Goal: Task Accomplishment & Management: Manage account settings

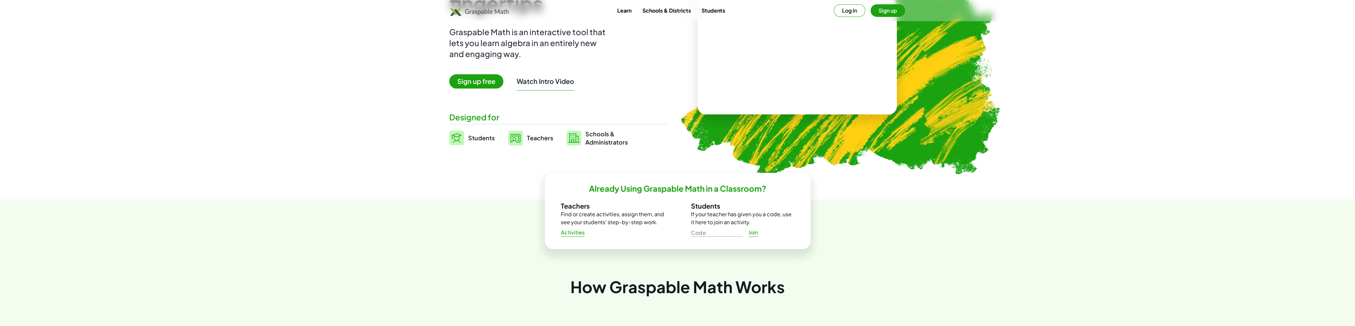
scroll to position [66, 0]
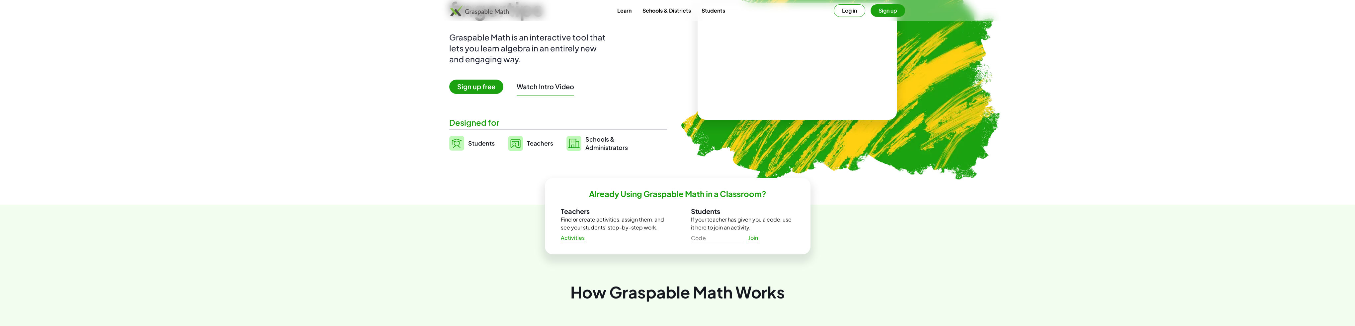
click at [890, 7] on button "Sign up" at bounding box center [888, 10] width 35 height 13
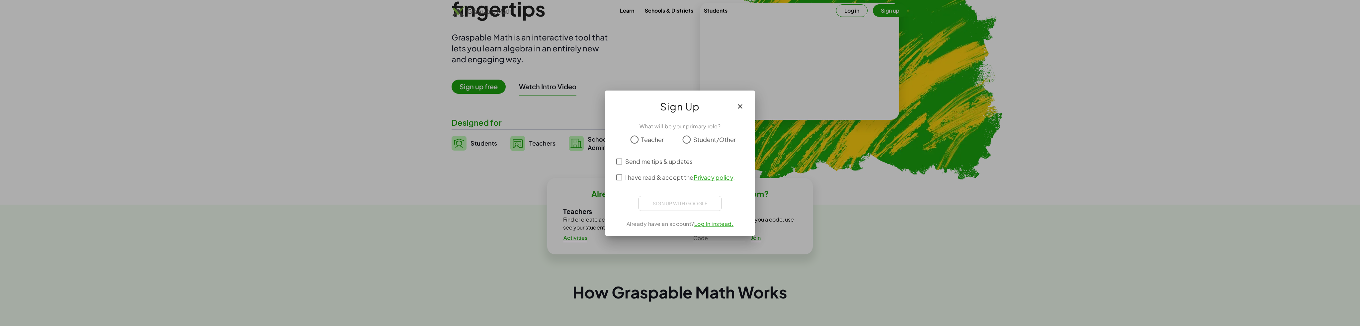
click at [658, 136] on span "Teacher" at bounding box center [652, 139] width 23 height 9
click at [642, 179] on span "I have read & accept the Privacy policy ." at bounding box center [680, 177] width 110 height 9
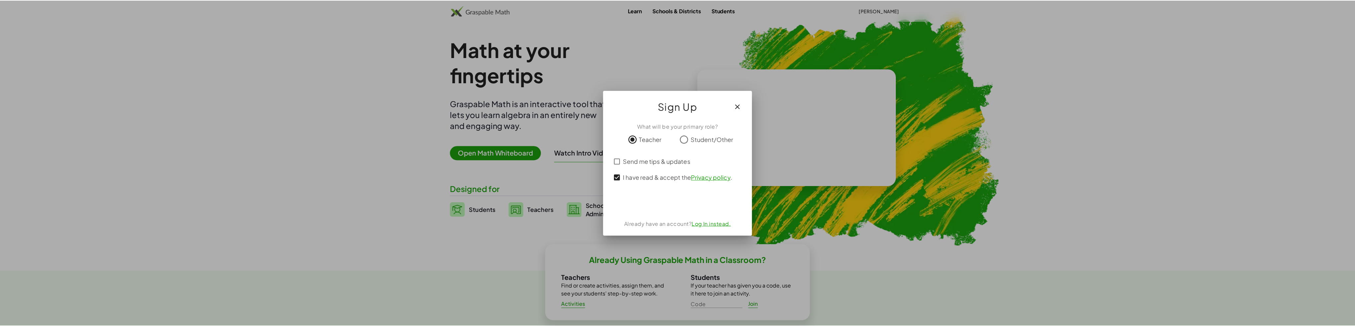
scroll to position [66, 0]
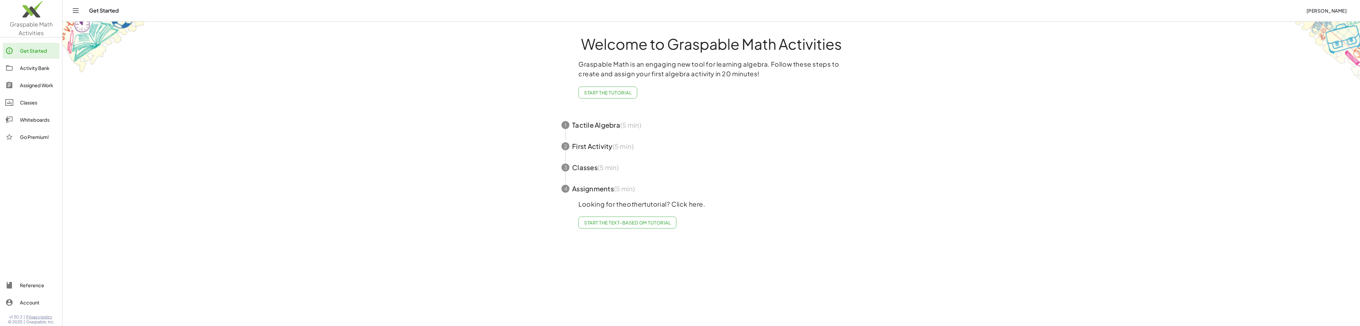
click at [615, 125] on span "button" at bounding box center [712, 125] width 316 height 21
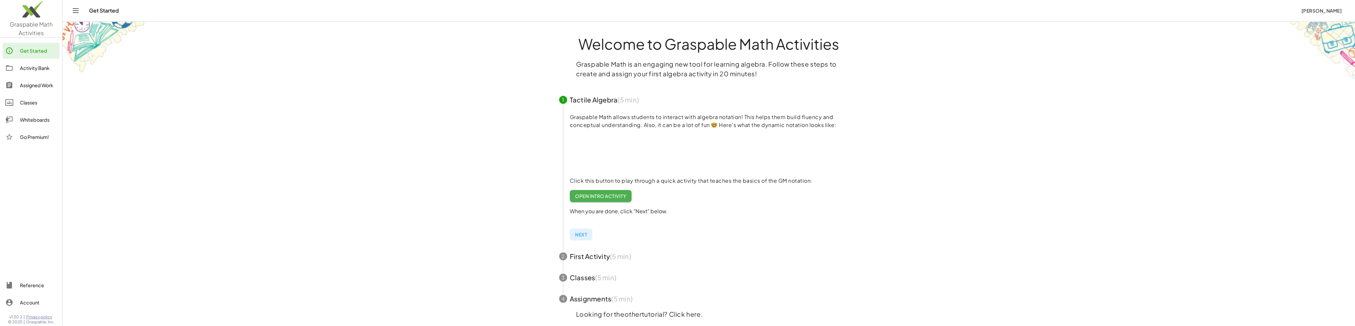
click at [606, 196] on span "Open Intro Activity" at bounding box center [600, 196] width 51 height 6
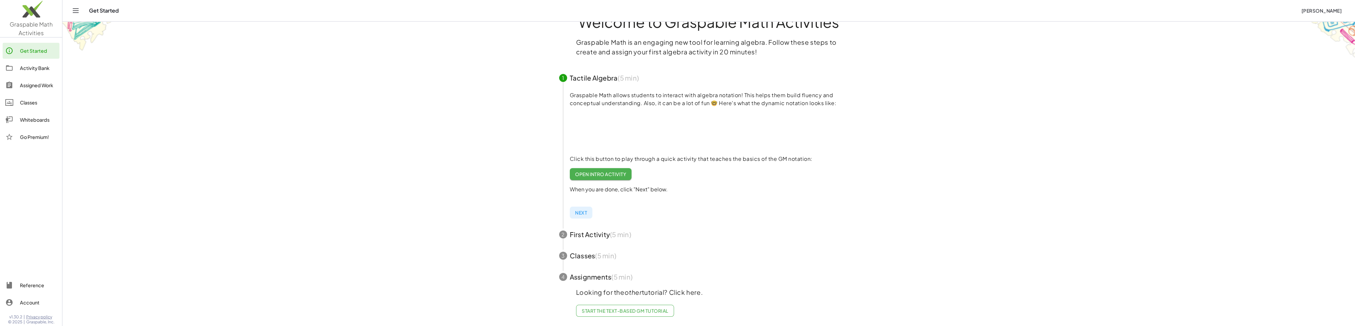
scroll to position [27, 0]
click at [582, 210] on span "Next" at bounding box center [581, 213] width 12 height 6
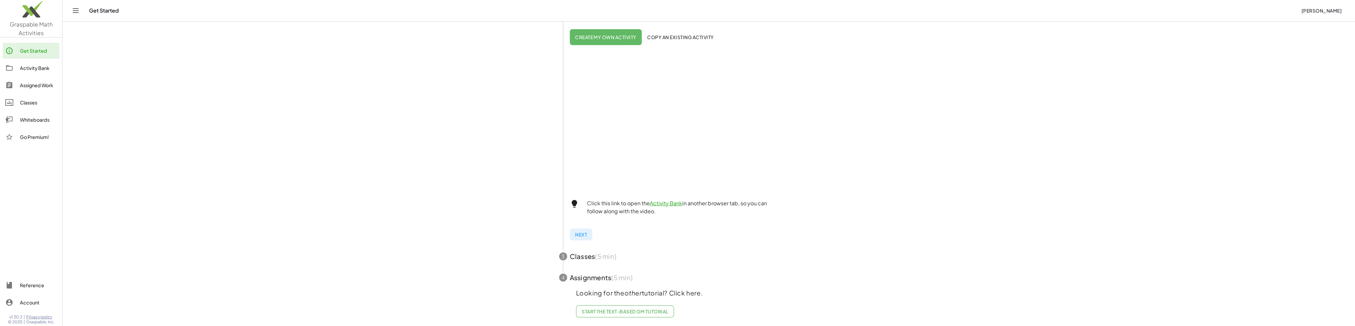
scroll to position [138, 0]
click at [701, 34] on span "Copy an existing activity" at bounding box center [680, 37] width 67 height 6
click at [589, 233] on button "Next" at bounding box center [581, 234] width 23 height 12
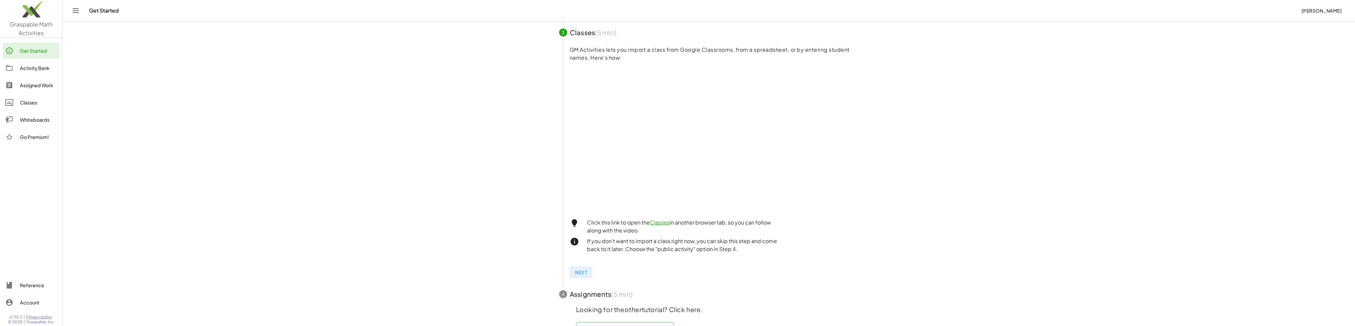
scroll to position [132, 0]
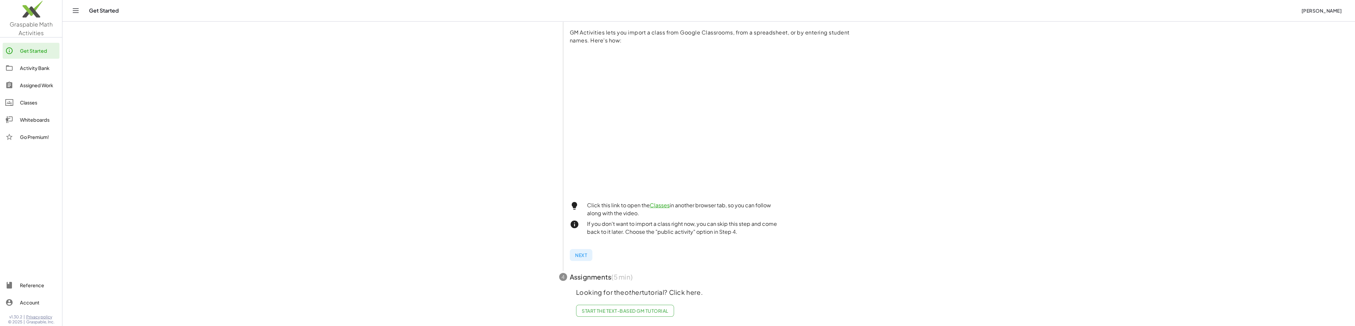
click at [590, 252] on button "Next" at bounding box center [581, 255] width 23 height 12
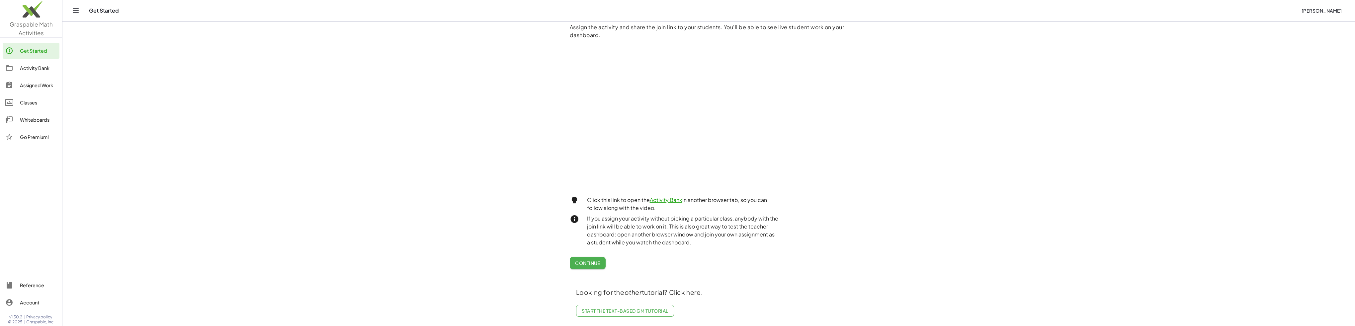
click at [590, 260] on span "Continue" at bounding box center [587, 263] width 25 height 6
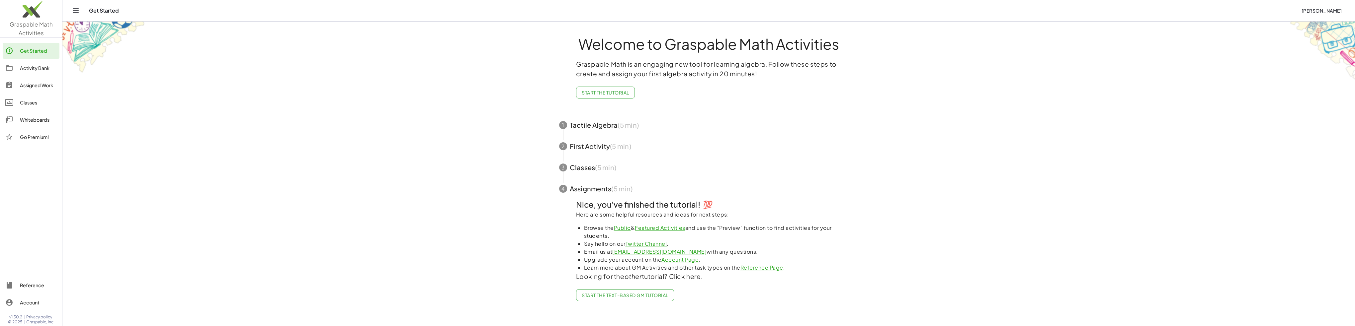
scroll to position [0, 0]
click at [647, 295] on span "Start the Text-based GM Tutorial" at bounding box center [627, 296] width 87 height 6
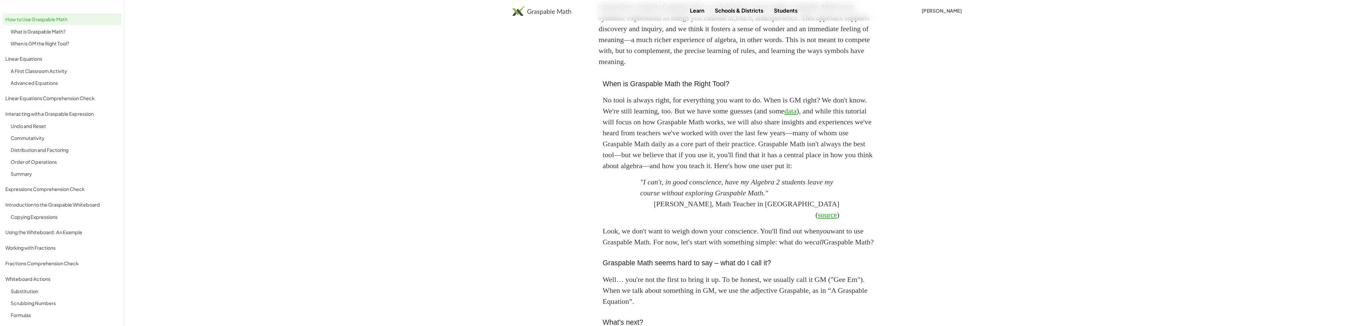
scroll to position [526, 0]
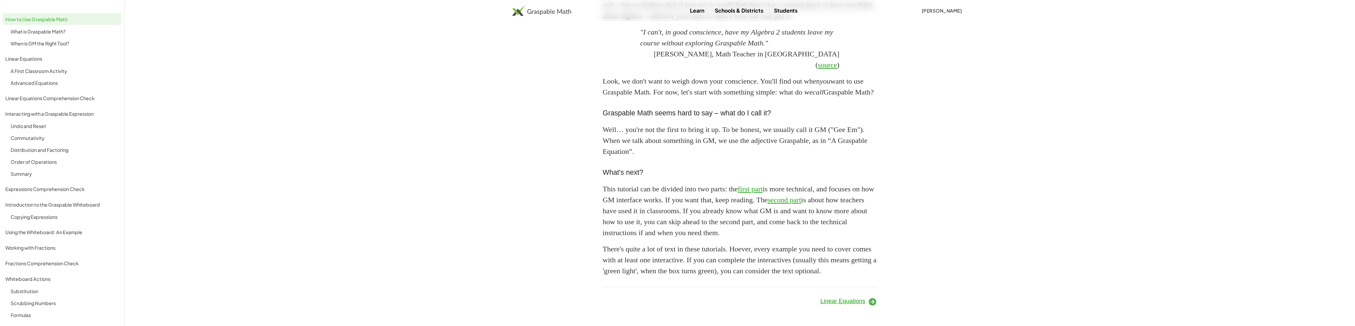
click at [851, 298] on span "Linear Equations" at bounding box center [843, 301] width 45 height 7
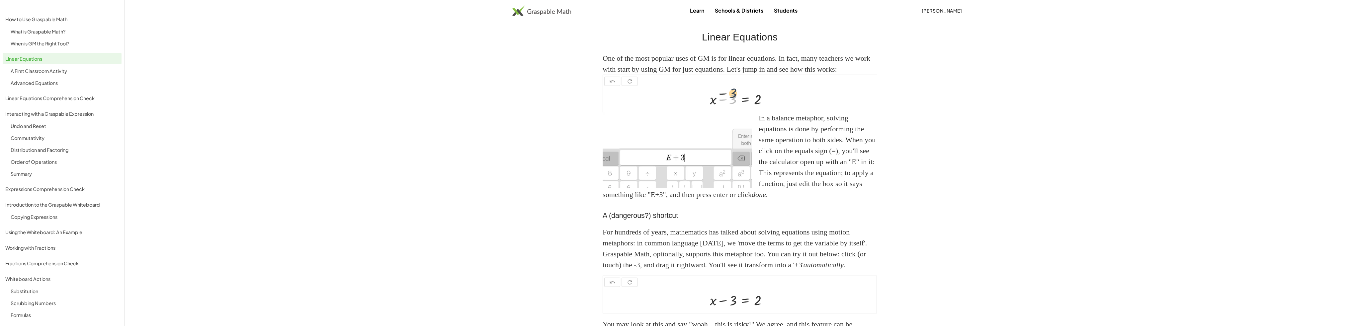
drag, startPoint x: 733, startPoint y: 99, endPoint x: 733, endPoint y: 91, distance: 8.0
click at [733, 91] on div at bounding box center [742, 98] width 70 height 19
drag, startPoint x: 733, startPoint y: 99, endPoint x: 765, endPoint y: 96, distance: 31.7
click at [765, 96] on div at bounding box center [742, 98] width 70 height 19
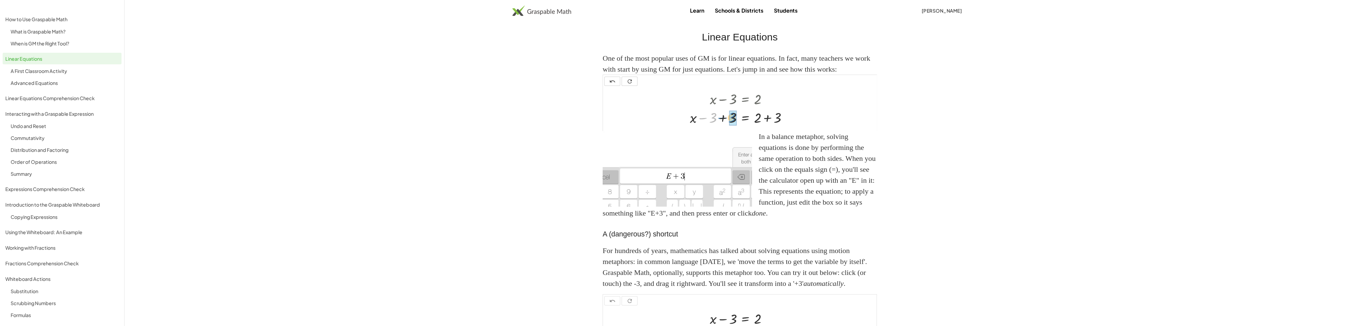
drag, startPoint x: 712, startPoint y: 119, endPoint x: 731, endPoint y: 119, distance: 18.9
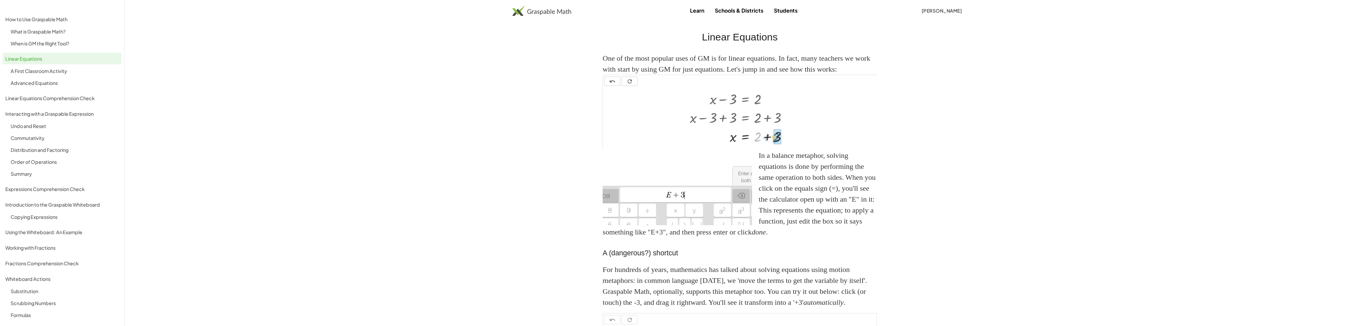
drag, startPoint x: 759, startPoint y: 136, endPoint x: 774, endPoint y: 136, distance: 15.0
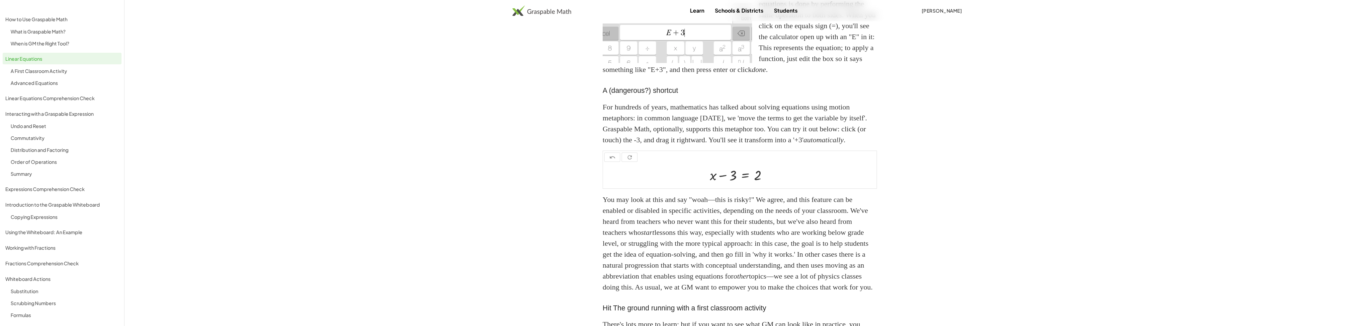
scroll to position [203, 0]
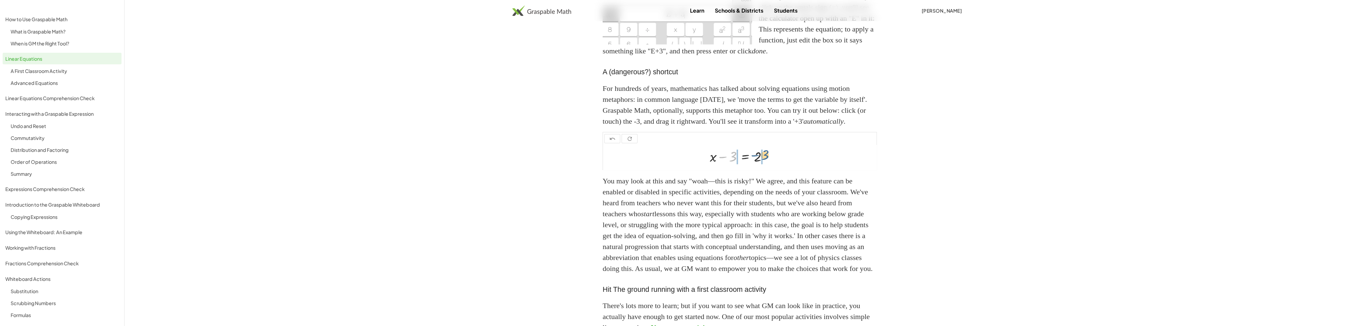
drag, startPoint x: 733, startPoint y: 168, endPoint x: 765, endPoint y: 167, distance: 31.9
click at [765, 165] on div at bounding box center [742, 156] width 70 height 19
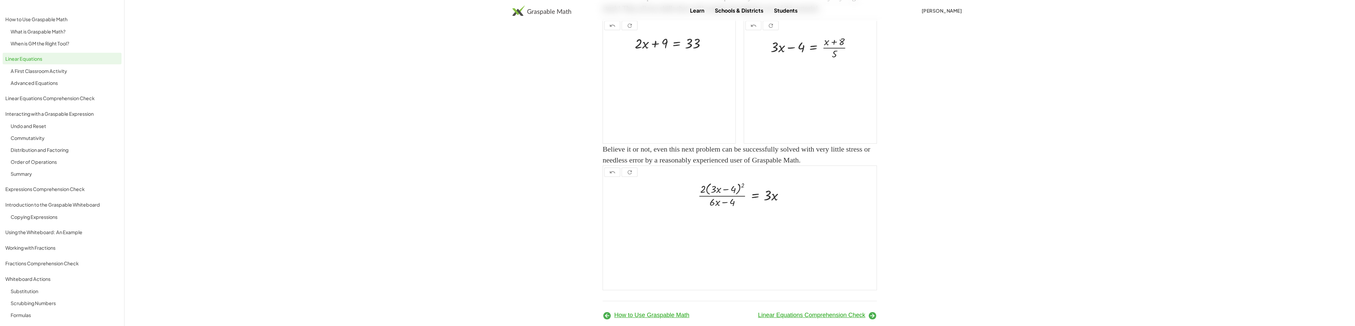
scroll to position [801, 0]
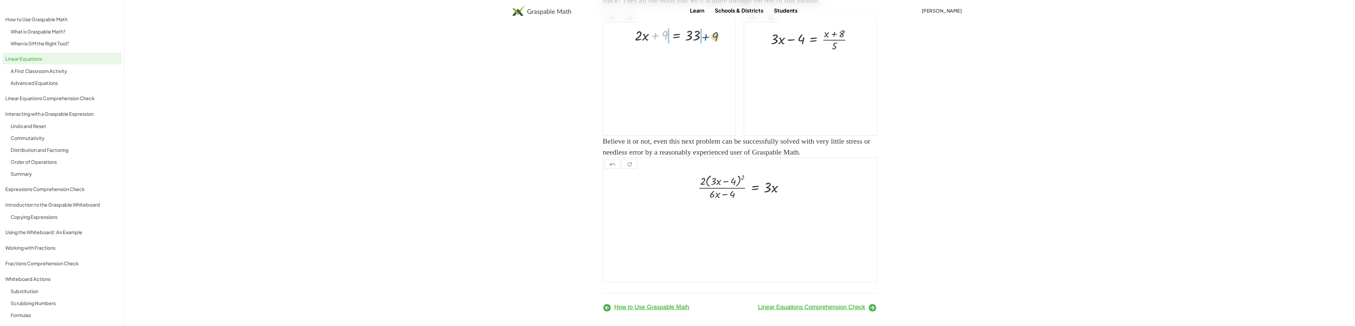
drag, startPoint x: 667, startPoint y: 81, endPoint x: 718, endPoint y: 82, distance: 51.5
drag, startPoint x: 644, startPoint y: 98, endPoint x: 662, endPoint y: 98, distance: 17.9
drag, startPoint x: 694, startPoint y: 115, endPoint x: 714, endPoint y: 118, distance: 20.1
drag, startPoint x: 656, startPoint y: 134, endPoint x: 699, endPoint y: 148, distance: 45.2
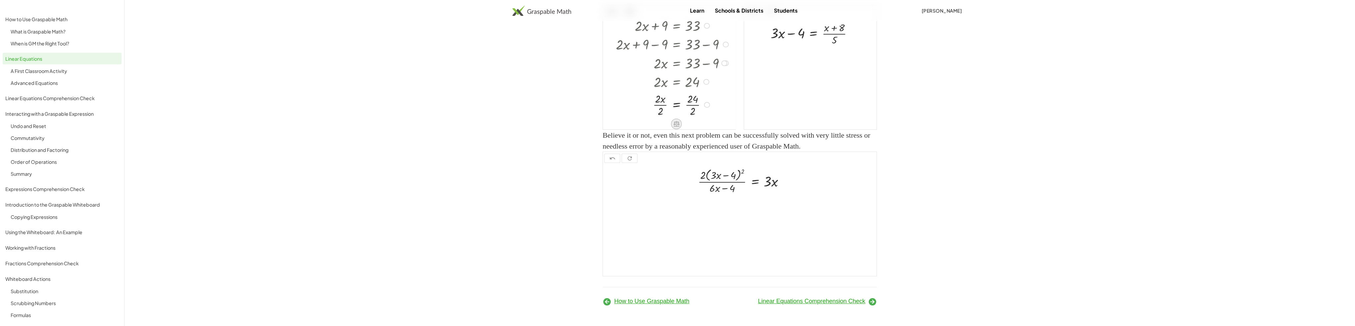
scroll to position [834, 0]
drag, startPoint x: 657, startPoint y: 112, endPoint x: 660, endPoint y: 126, distance: 14.3
drag, startPoint x: 687, startPoint y: 131, endPoint x: 687, endPoint y: 142, distance: 10.6
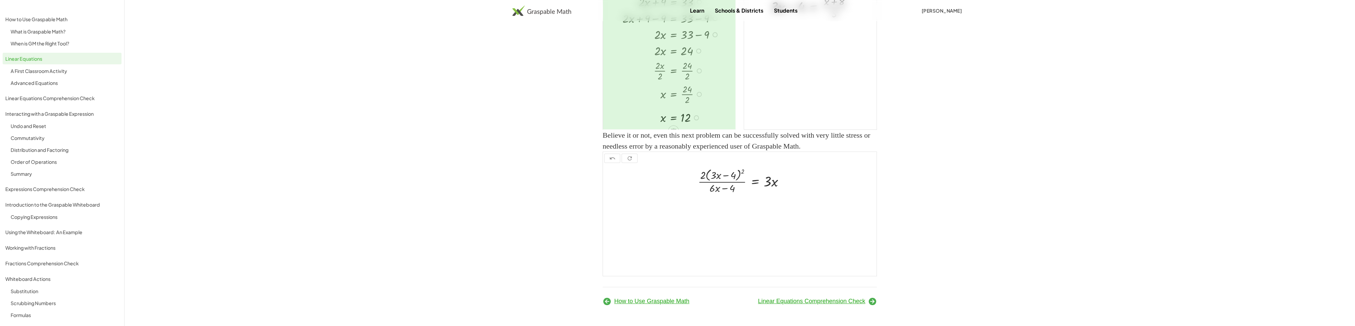
scroll to position [7, 0]
click at [676, 128] on icon at bounding box center [673, 124] width 7 height 7
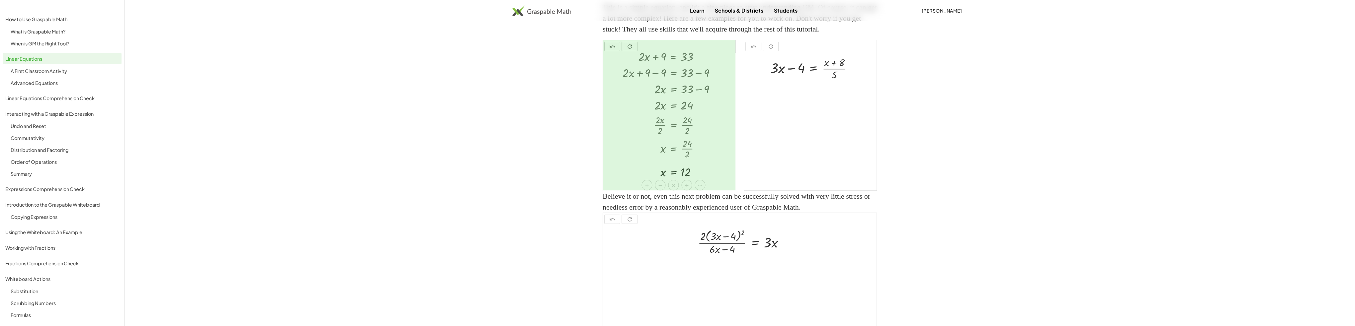
scroll to position [809, 0]
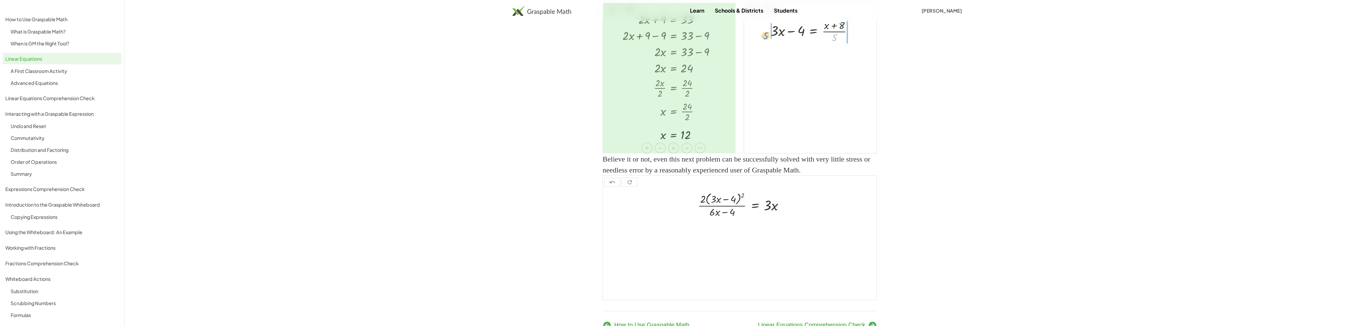
drag, startPoint x: 834, startPoint y: 83, endPoint x: 765, endPoint y: 81, distance: 68.8
drag, startPoint x: 836, startPoint y: 103, endPoint x: 851, endPoint y: 99, distance: 15.6
drag, startPoint x: 769, startPoint y: 115, endPoint x: 783, endPoint y: 114, distance: 14.0
click at [783, 83] on div at bounding box center [815, 74] width 109 height 18
drag, startPoint x: 768, startPoint y: 137, endPoint x: 773, endPoint y: 136, distance: 4.7
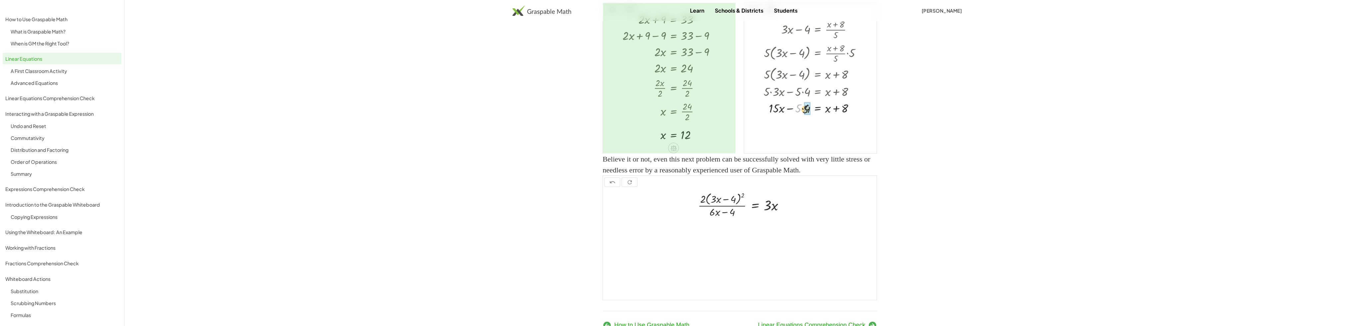
drag, startPoint x: 801, startPoint y: 150, endPoint x: 807, endPoint y: 151, distance: 6.1
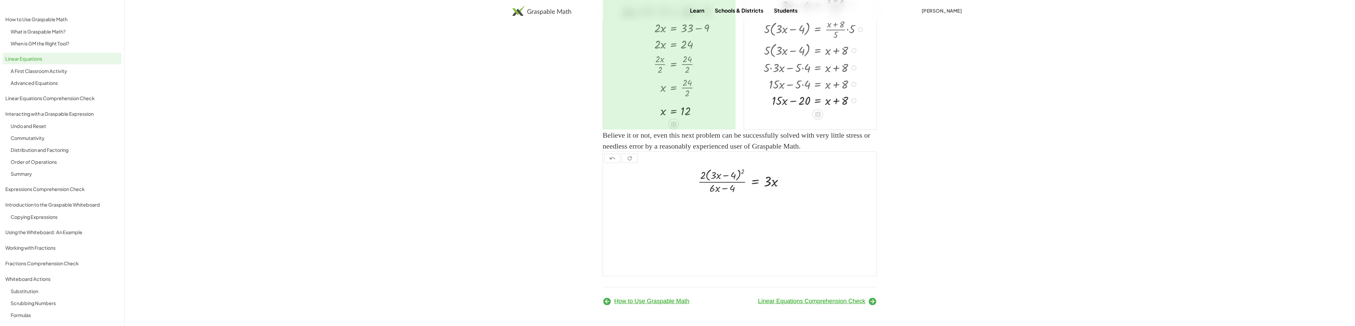
scroll to position [876, 0]
drag, startPoint x: 828, startPoint y: 103, endPoint x: 798, endPoint y: 102, distance: 29.9
click at [798, 102] on div at bounding box center [816, 100] width 110 height 17
drag, startPoint x: 802, startPoint y: 103, endPoint x: 847, endPoint y: 103, distance: 44.5
click at [847, 103] on div at bounding box center [814, 98] width 107 height 14
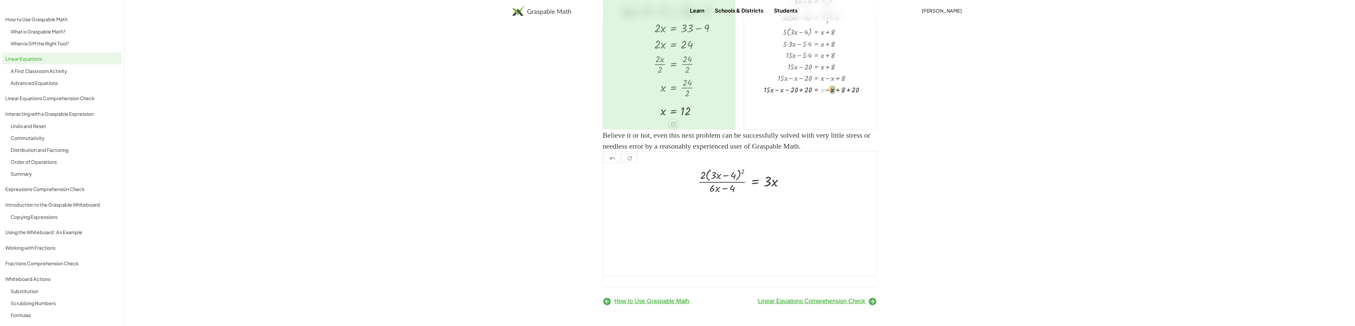
drag, startPoint x: 822, startPoint y: 93, endPoint x: 832, endPoint y: 92, distance: 10.0
click at [826, 91] on div at bounding box center [817, 88] width 113 height 11
drag, startPoint x: 794, startPoint y: 100, endPoint x: 804, endPoint y: 102, distance: 10.1
drag, startPoint x: 798, startPoint y: 113, endPoint x: 809, endPoint y: 114, distance: 10.7
drag, startPoint x: 822, startPoint y: 121, endPoint x: 831, endPoint y: 121, distance: 9.6
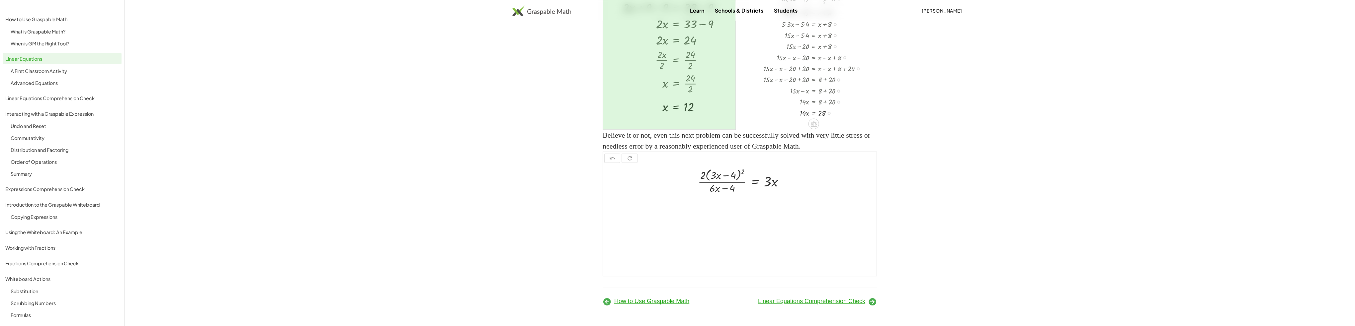
scroll to position [12, 0]
drag, startPoint x: 805, startPoint y: 124, endPoint x: 823, endPoint y: 130, distance: 18.6
drag, startPoint x: 803, startPoint y: 130, endPoint x: 806, endPoint y: 138, distance: 8.5
drag, startPoint x: 822, startPoint y: 130, endPoint x: 824, endPoint y: 137, distance: 6.8
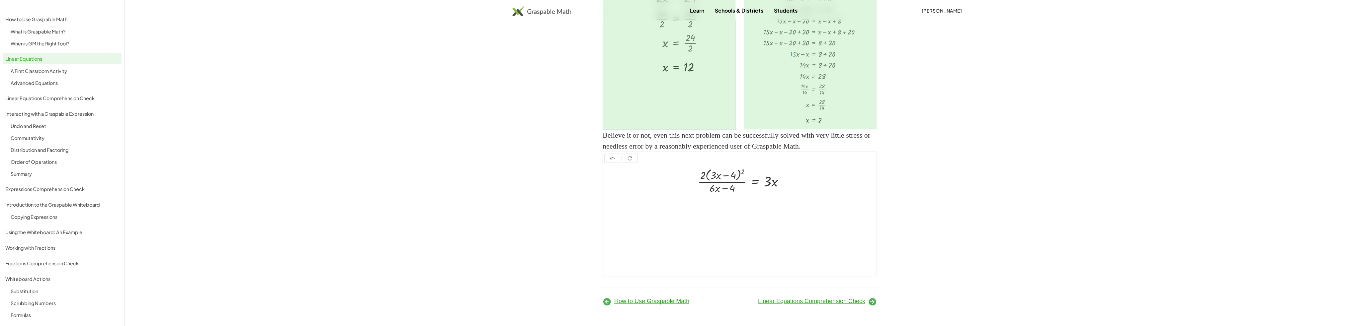
scroll to position [931, 0]
drag, startPoint x: 718, startPoint y: 189, endPoint x: 713, endPoint y: 192, distance: 6.1
click at [713, 192] on div at bounding box center [744, 180] width 98 height 29
click at [744, 174] on div at bounding box center [744, 180] width 98 height 29
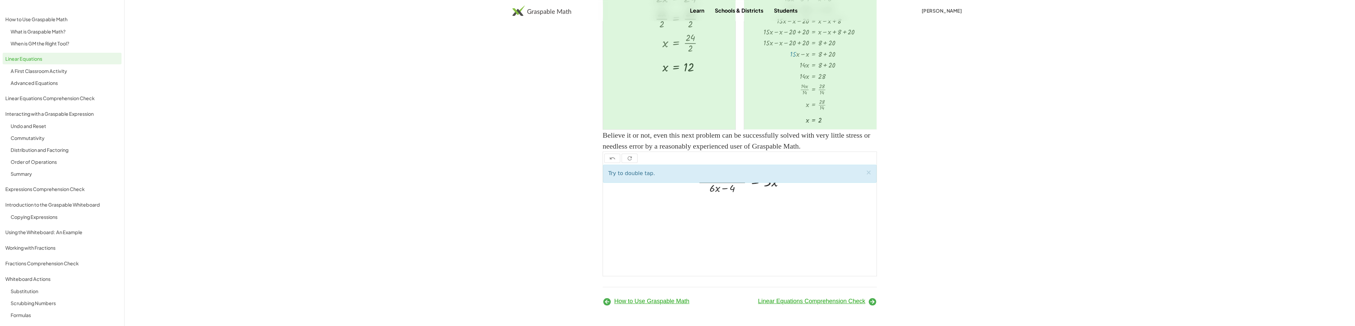
click at [780, 211] on div at bounding box center [740, 221] width 274 height 112
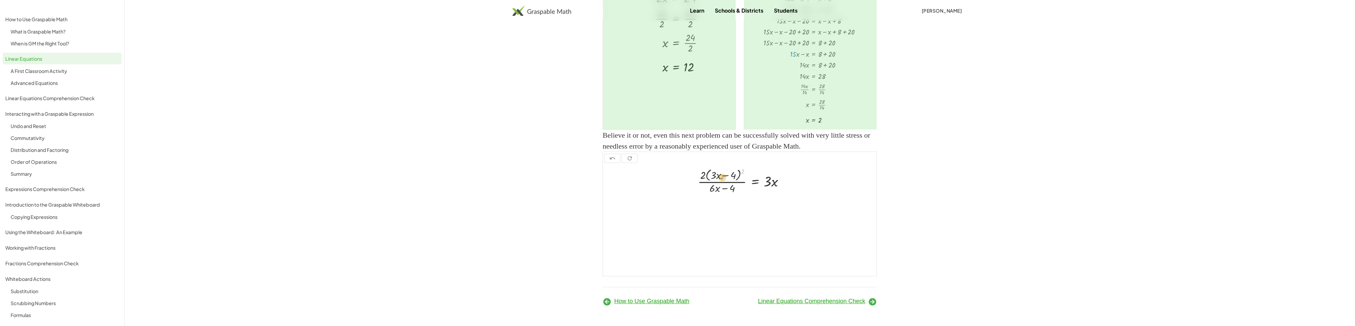
drag, startPoint x: 743, startPoint y: 174, endPoint x: 726, endPoint y: 179, distance: 17.4
click at [726, 179] on div at bounding box center [744, 180] width 98 height 29
drag, startPoint x: 705, startPoint y: 176, endPoint x: 702, endPoint y: 178, distance: 3.7
click at [702, 178] on div at bounding box center [744, 180] width 98 height 29
click at [715, 188] on div at bounding box center [744, 180] width 98 height 29
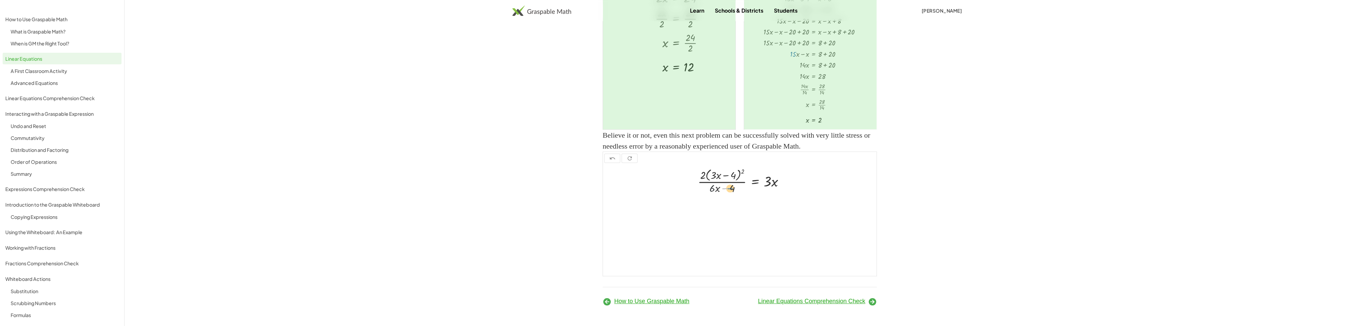
click at [723, 188] on div at bounding box center [744, 180] width 98 height 29
drag, startPoint x: 768, startPoint y: 184, endPoint x: 733, endPoint y: 191, distance: 35.4
click at [733, 191] on div at bounding box center [744, 180] width 98 height 29
drag, startPoint x: 718, startPoint y: 203, endPoint x: 719, endPoint y: 227, distance: 23.3
drag, startPoint x: 703, startPoint y: 207, endPoint x: 703, endPoint y: 230, distance: 22.9
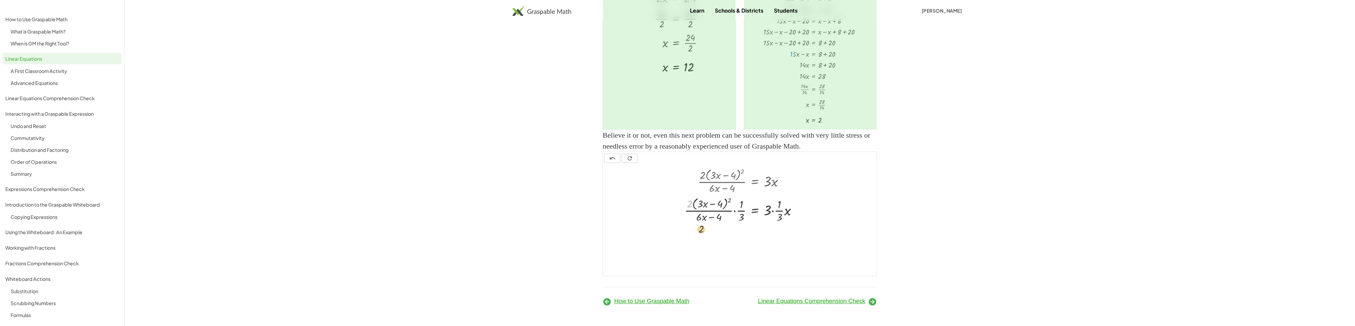
drag, startPoint x: 692, startPoint y: 204, endPoint x: 704, endPoint y: 230, distance: 28.2
drag, startPoint x: 780, startPoint y: 218, endPoint x: 784, endPoint y: 198, distance: 20.0
click at [784, 198] on div at bounding box center [744, 209] width 125 height 29
click at [826, 300] on span "Linear Equations Comprehension Check" at bounding box center [811, 301] width 107 height 7
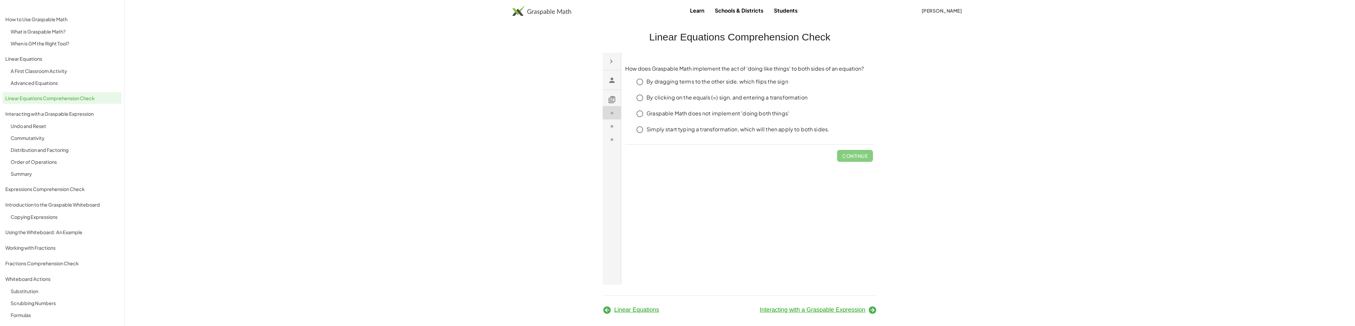
click span "Continue"
click at [854, 311] on span "Interacting with a Graspable Expression" at bounding box center [813, 310] width 106 height 7
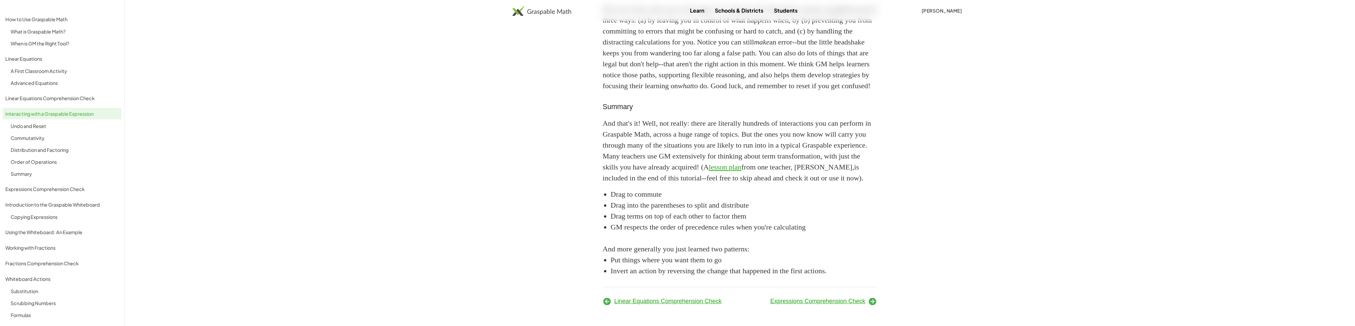
scroll to position [1004, 0]
click at [846, 302] on span "Expressions Comprehension Check" at bounding box center [818, 301] width 95 height 7
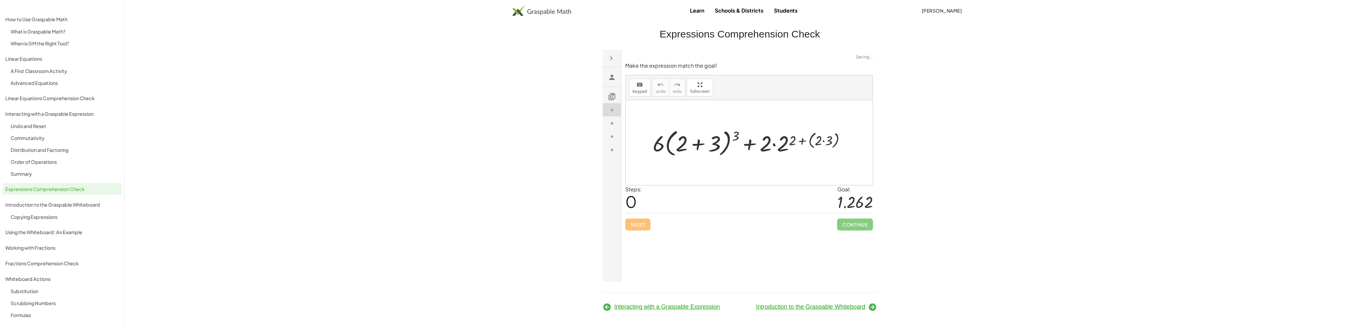
scroll to position [12, 0]
click at [787, 7] on link "Students" at bounding box center [786, 10] width 34 height 12
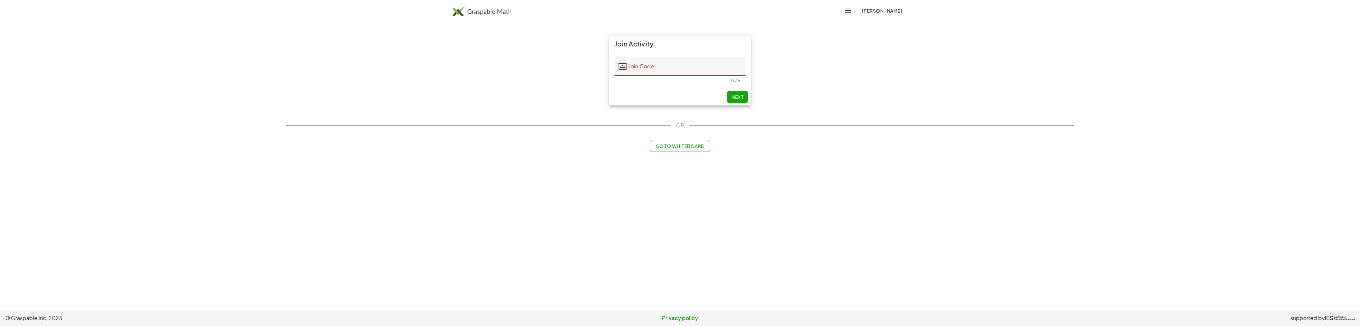
click at [846, 11] on icon "button" at bounding box center [849, 11] width 8 height 8
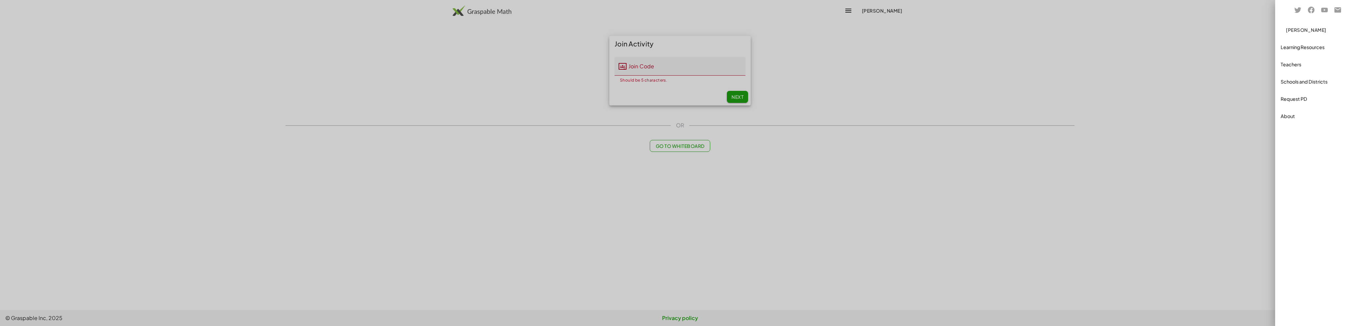
click at [1295, 66] on div "Teachers" at bounding box center [1318, 64] width 74 height 8
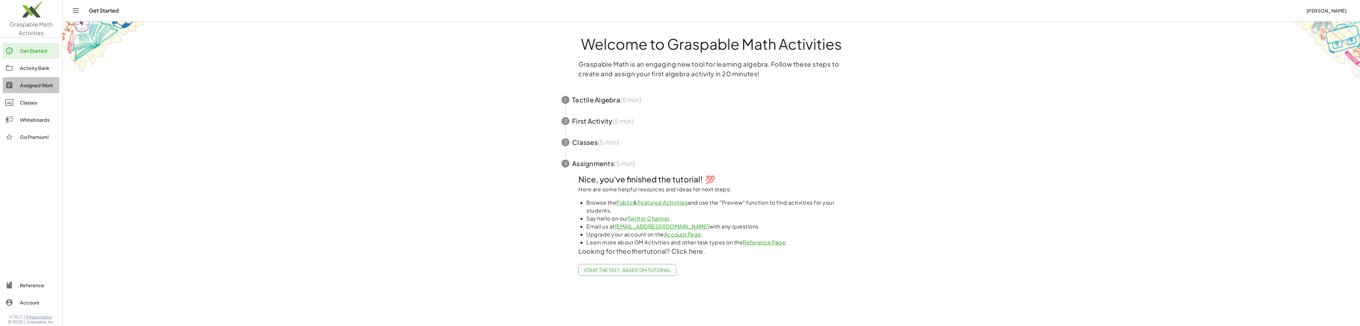
click at [30, 88] on div "Assigned Work" at bounding box center [38, 85] width 37 height 8
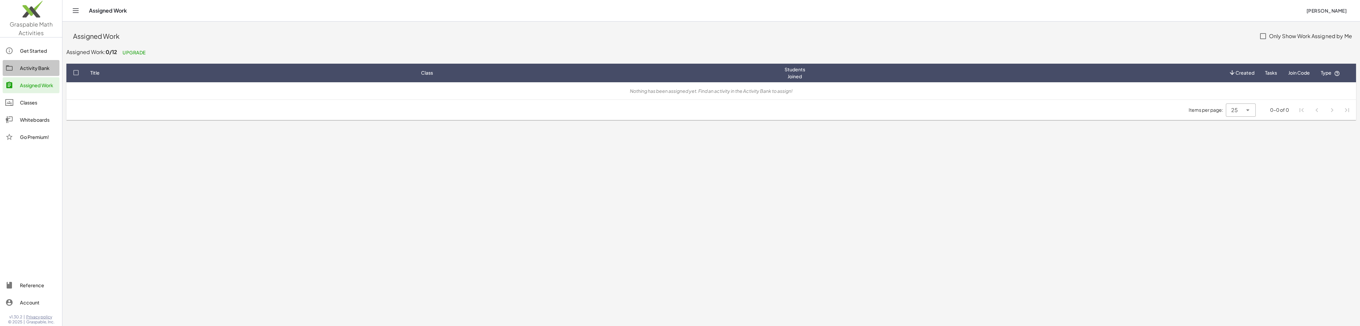
click at [28, 67] on div "Activity Bank" at bounding box center [38, 68] width 37 height 8
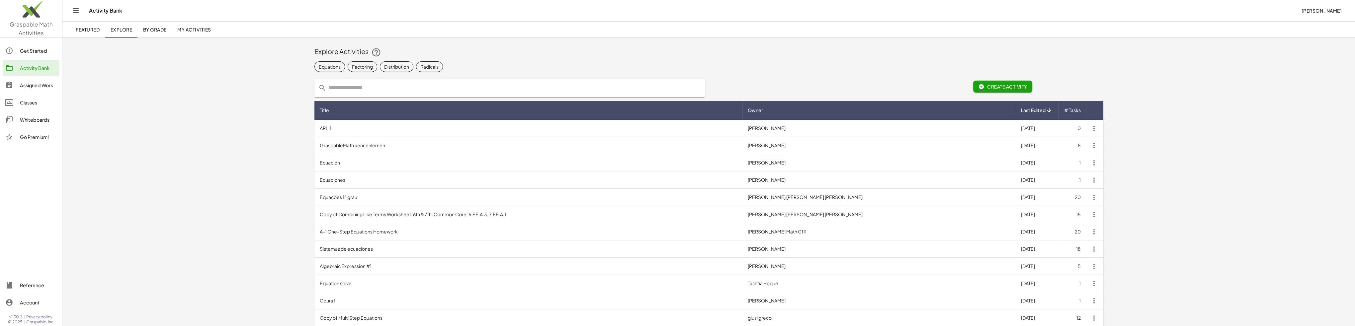
click at [341, 91] on input "text" at bounding box center [513, 88] width 375 height 19
type input "**********"
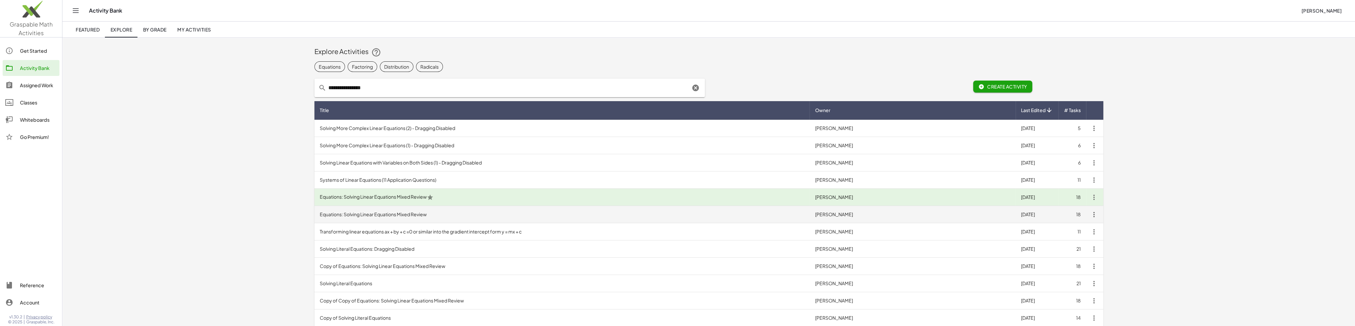
click at [416, 217] on td "Equations: Solving Linear Equations Mixed Review" at bounding box center [563, 214] width 496 height 17
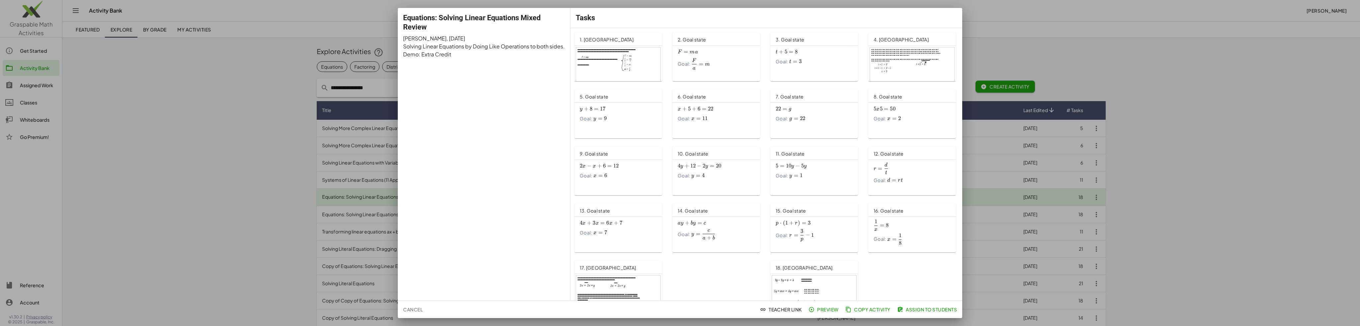
click at [264, 166] on div at bounding box center [680, 163] width 1360 height 326
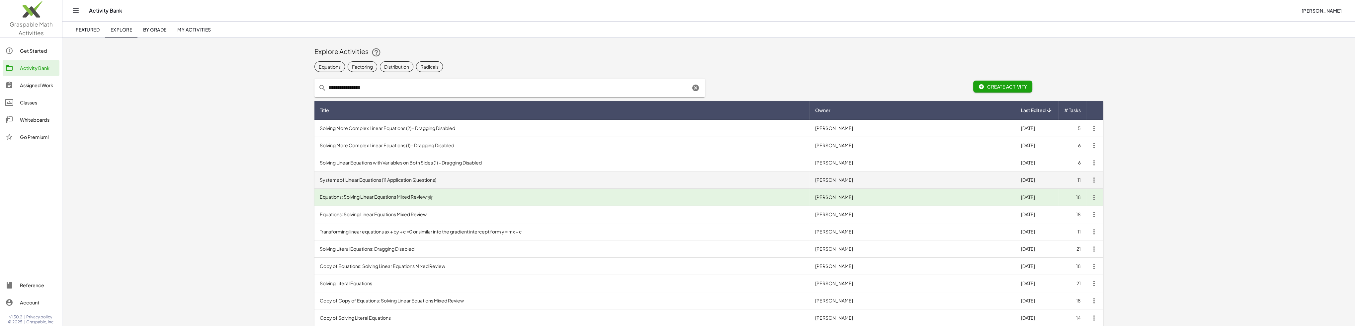
click at [368, 172] on td "Systems of Linear Equations (11 Application Questions)" at bounding box center [563, 180] width 496 height 17
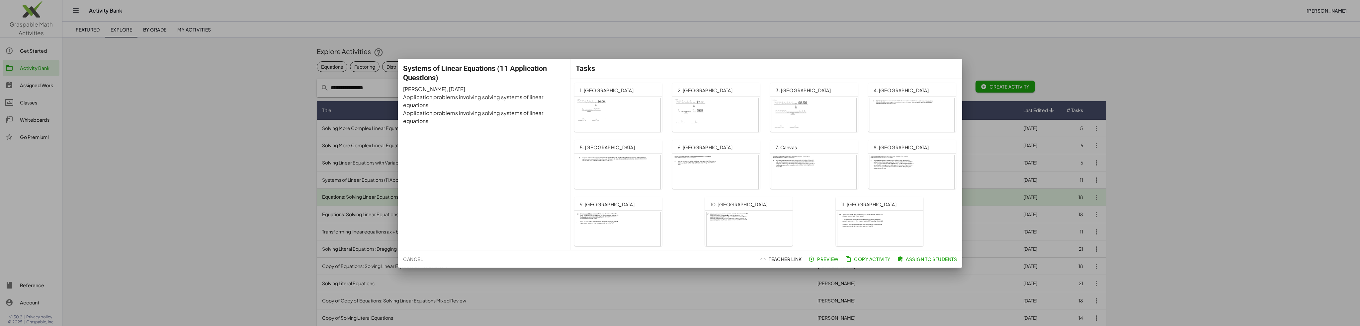
click at [304, 192] on div at bounding box center [680, 163] width 1360 height 326
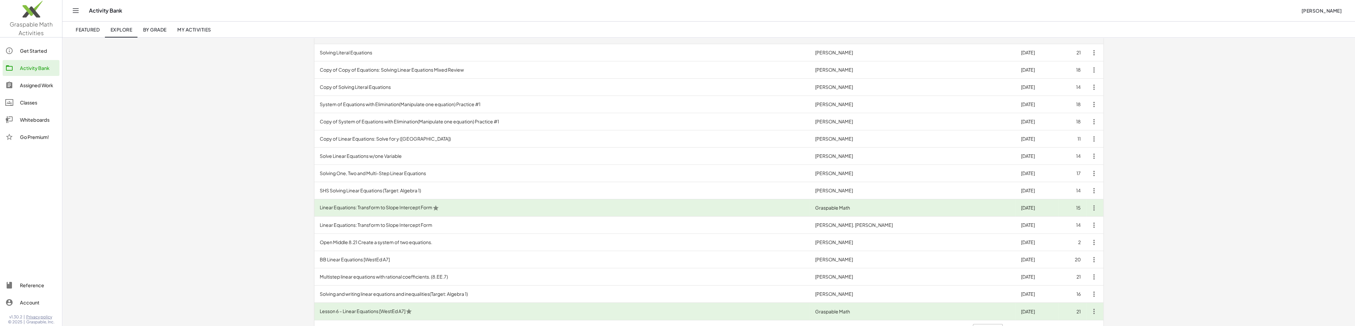
scroll to position [250, 0]
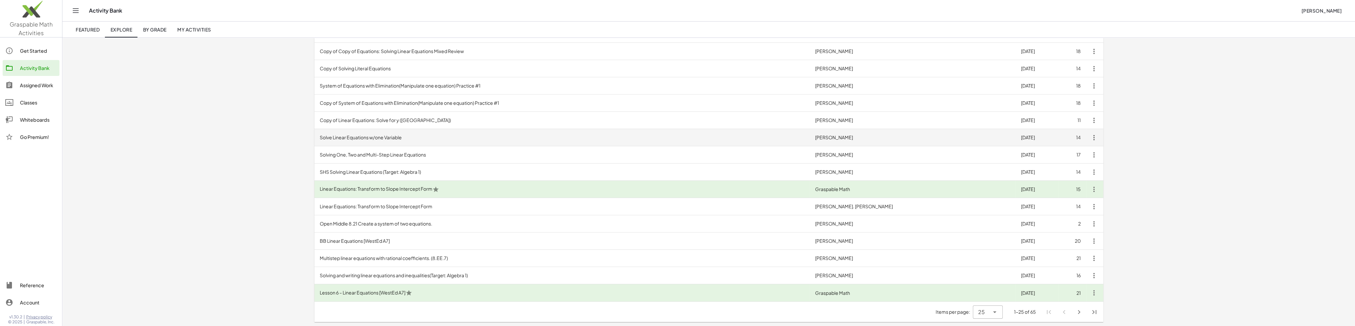
click at [462, 142] on td "Solve Linear Equations w/one Variable" at bounding box center [563, 137] width 496 height 17
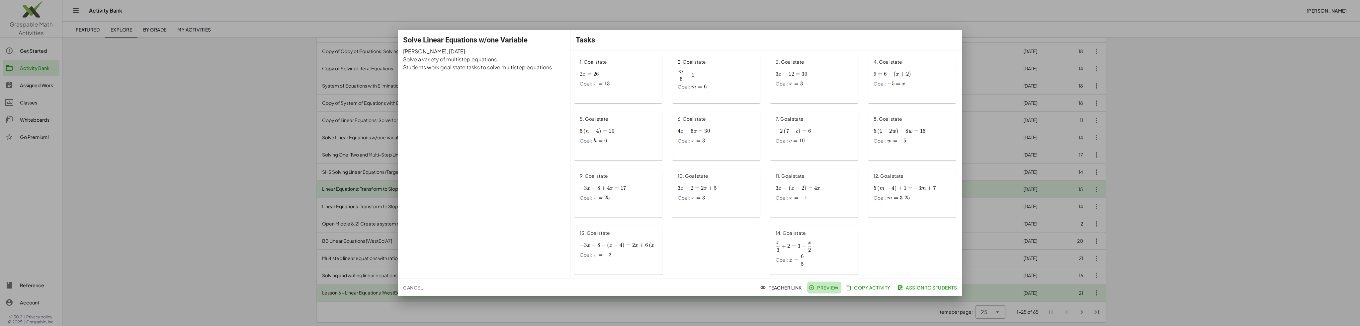
click at [821, 288] on span "Preview" at bounding box center [824, 288] width 29 height 6
click at [861, 287] on span "Copy Activity" at bounding box center [869, 288] width 44 height 6
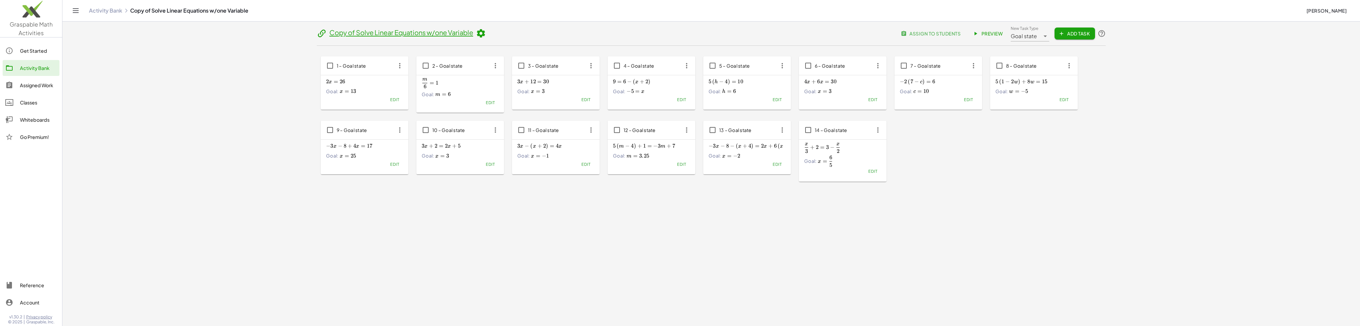
click at [484, 33] on icon at bounding box center [481, 34] width 10 height 10
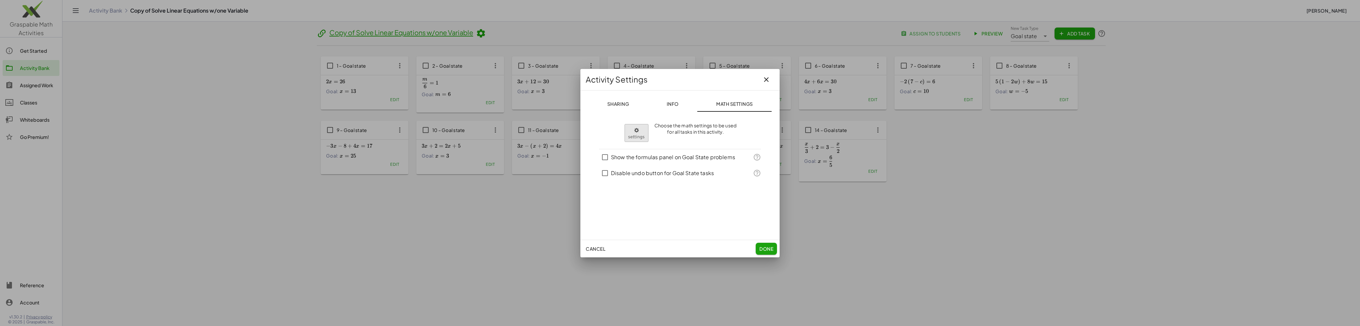
click at [639, 133] on body "Graspable Math Activities Get Started Activity Bank Assigned Work Classes White…" at bounding box center [680, 163] width 1360 height 326
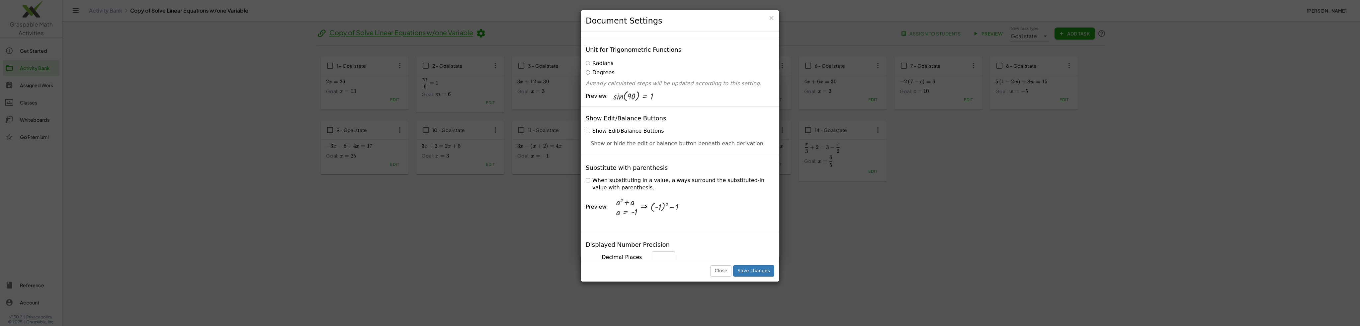
scroll to position [133, 0]
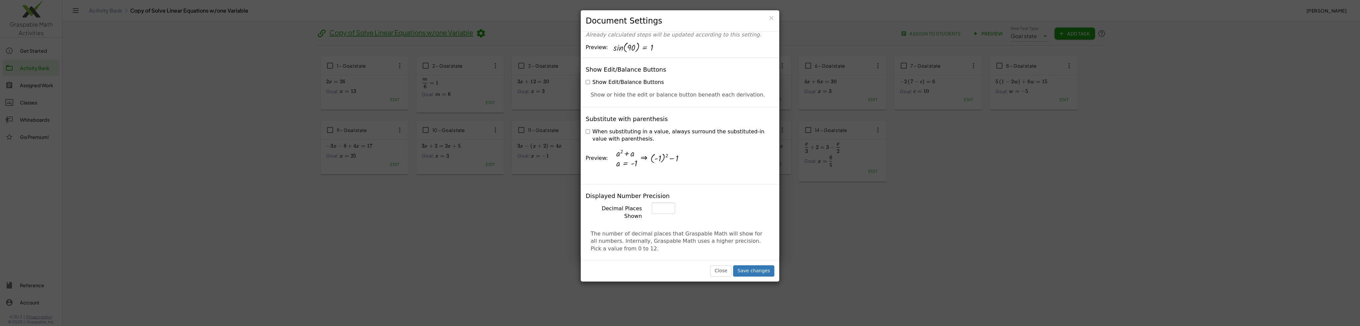
click at [606, 110] on div "Substitute with parenthesis When substituting in a value, always surround the s…" at bounding box center [680, 145] width 199 height 77
click at [595, 128] on label "When substituting in a value, always surround the substituted-in value with par…" at bounding box center [680, 135] width 189 height 15
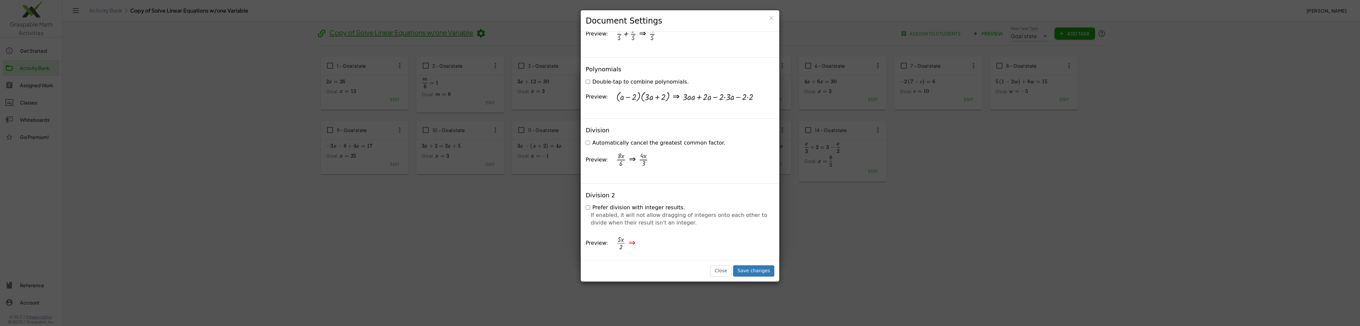
scroll to position [664, 0]
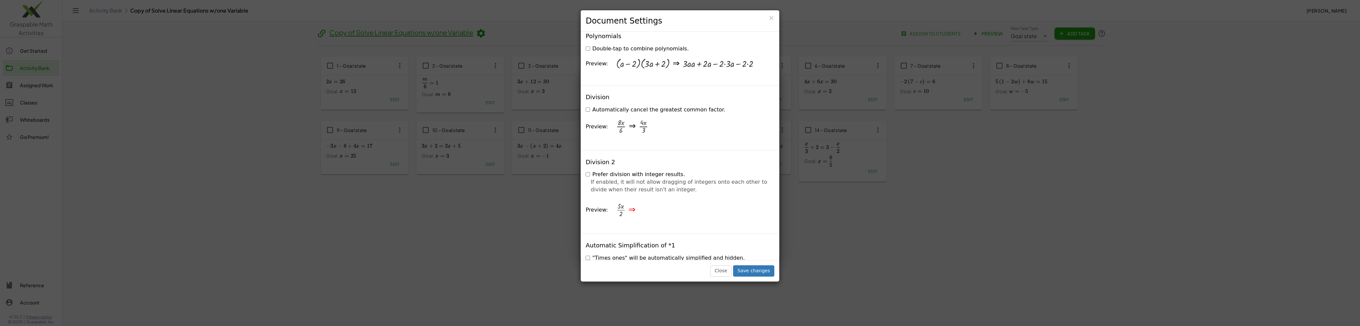
click at [660, 106] on label "Automatically cancel the greatest common factor." at bounding box center [656, 110] width 140 height 8
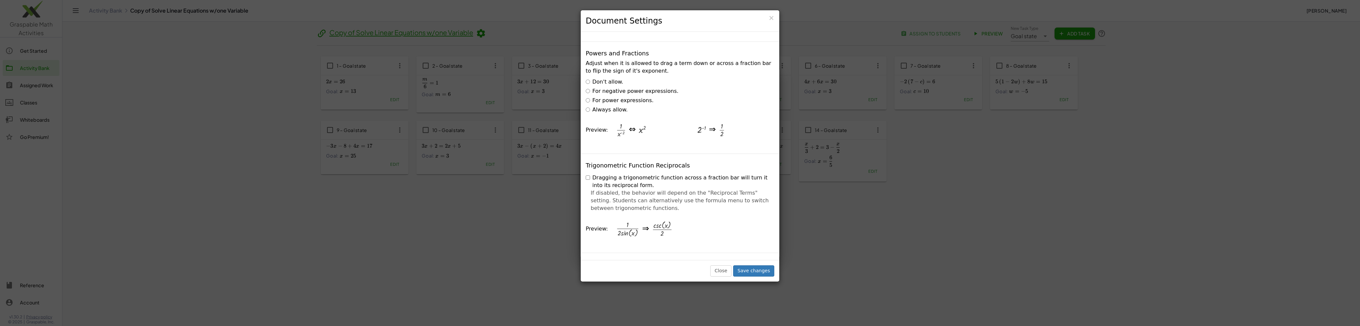
scroll to position [1063, 0]
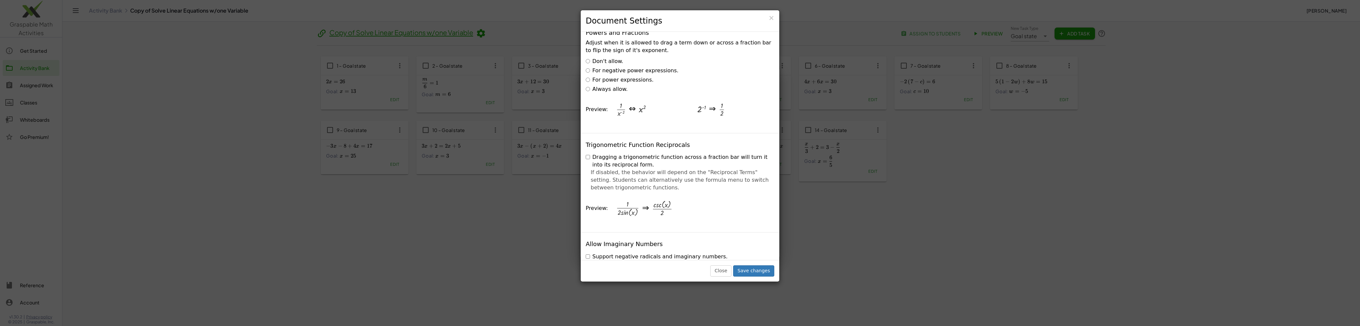
click at [607, 58] on label "Don't allow." at bounding box center [605, 62] width 38 height 8
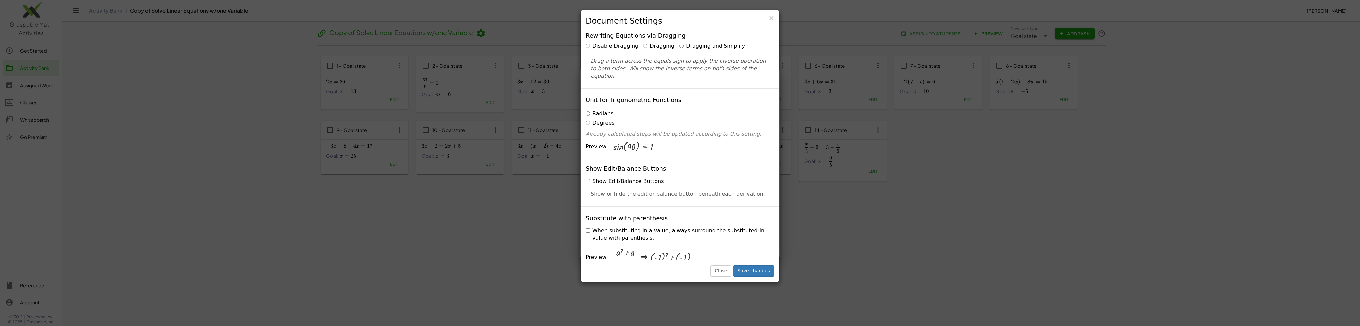
scroll to position [0, 0]
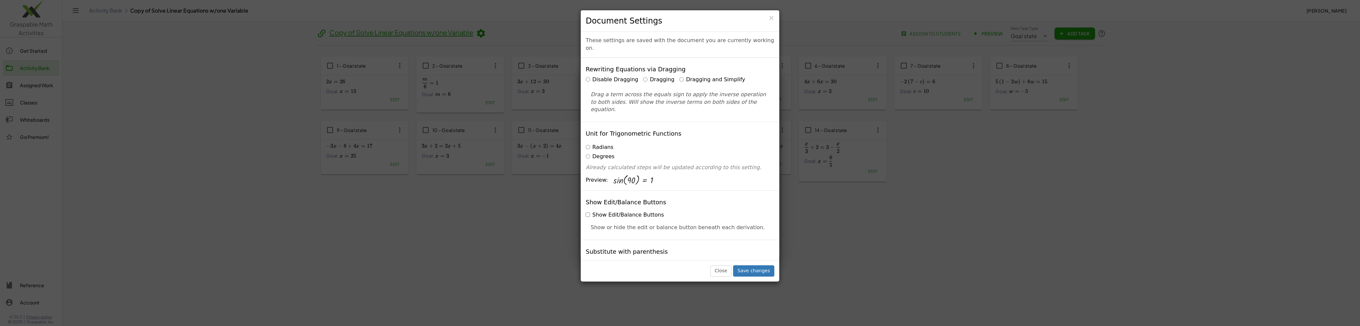
drag, startPoint x: 688, startPoint y: 215, endPoint x: 687, endPoint y: 97, distance: 117.9
click at [662, 42] on div "These settings are saved with the document you are currently working on." at bounding box center [680, 45] width 199 height 26
click at [689, 76] on label "Dragging and Simplify" at bounding box center [713, 80] width 66 height 8
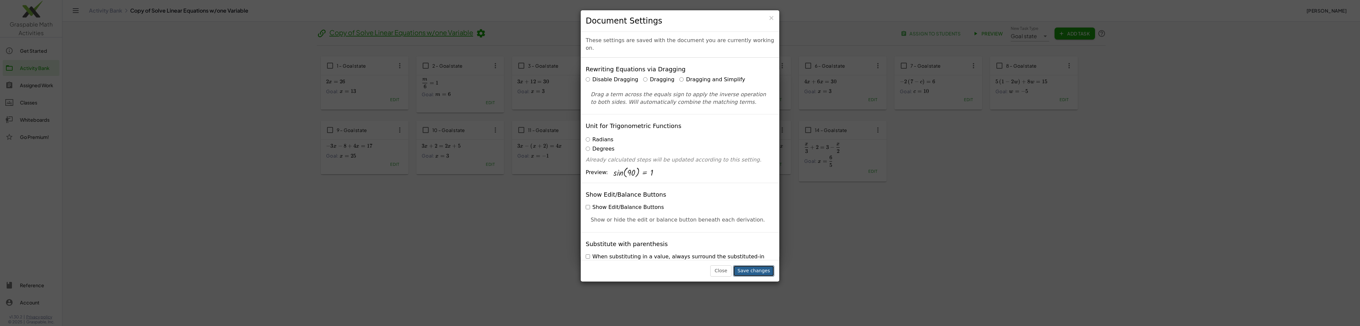
click at [760, 274] on button "Save changes" at bounding box center [753, 271] width 41 height 11
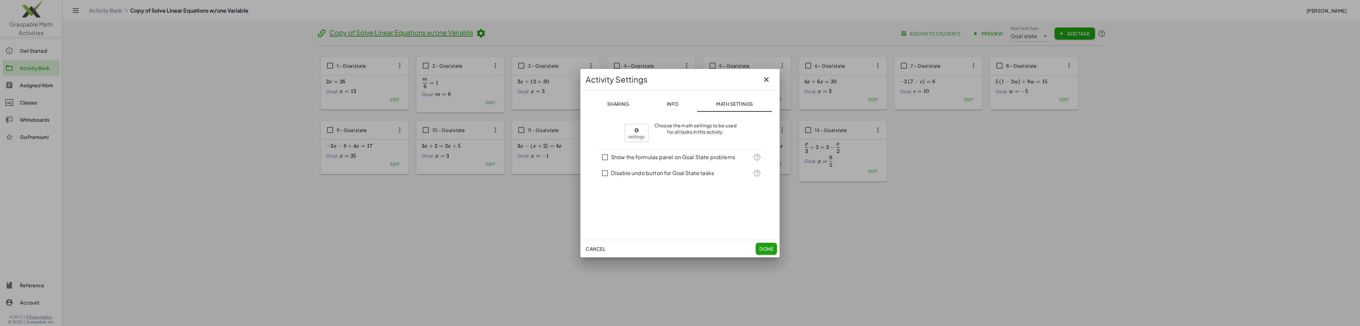
click at [767, 248] on span "Done" at bounding box center [767, 249] width 14 height 6
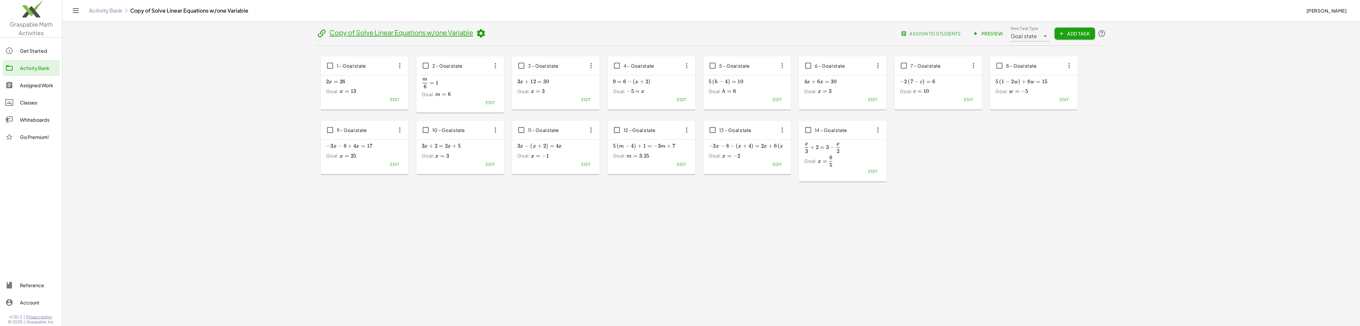
click at [992, 31] on span "Preview" at bounding box center [988, 34] width 29 height 6
click at [953, 34] on span "assign to students" at bounding box center [931, 34] width 58 height 6
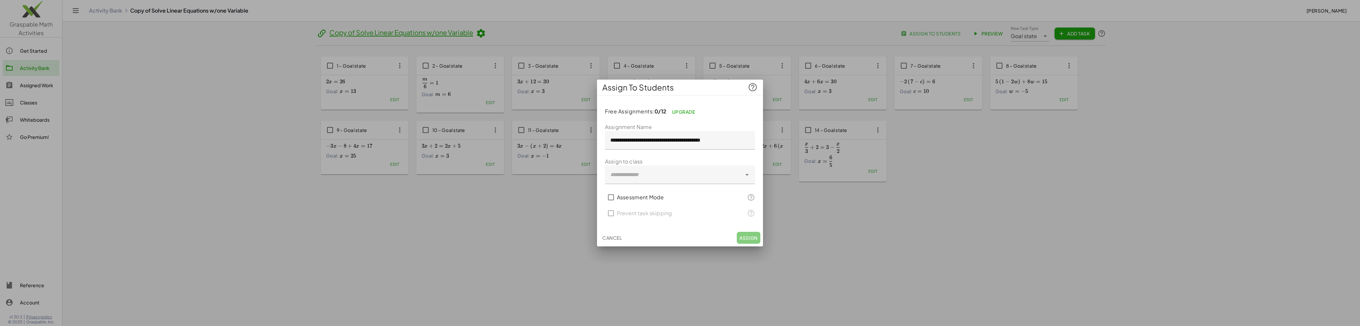
click at [818, 228] on div at bounding box center [680, 163] width 1360 height 326
click at [610, 236] on span "Cancel" at bounding box center [612, 238] width 20 height 6
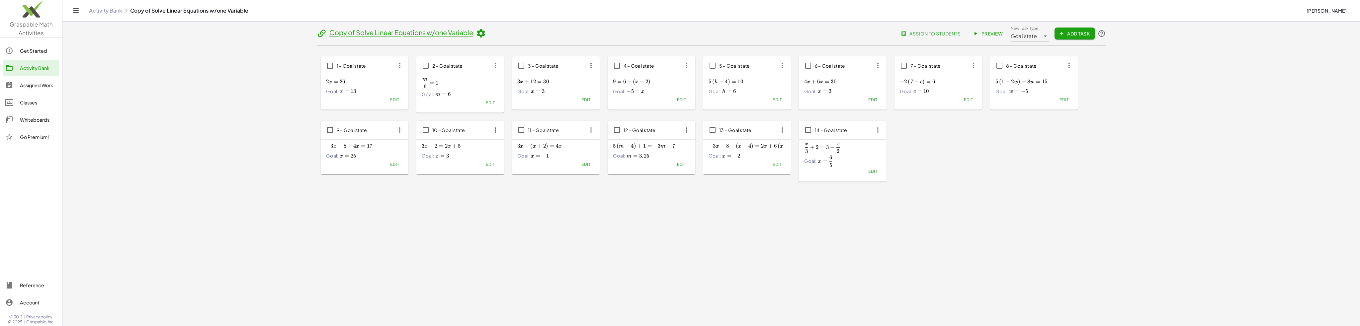
click at [1035, 36] on span "Goal state" at bounding box center [1024, 36] width 27 height 8
click at [1081, 36] on span "Add Task" at bounding box center [1075, 34] width 30 height 6
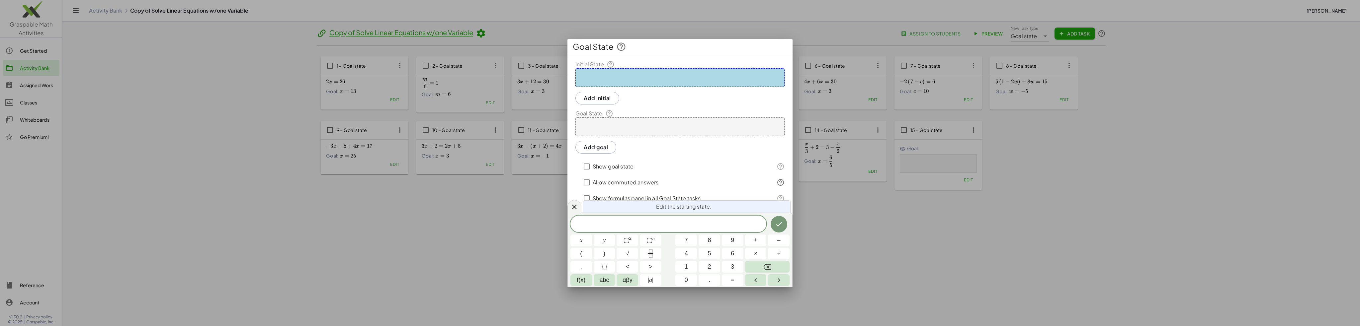
click at [937, 271] on div at bounding box center [680, 163] width 1360 height 326
click at [575, 204] on icon at bounding box center [575, 207] width 8 height 8
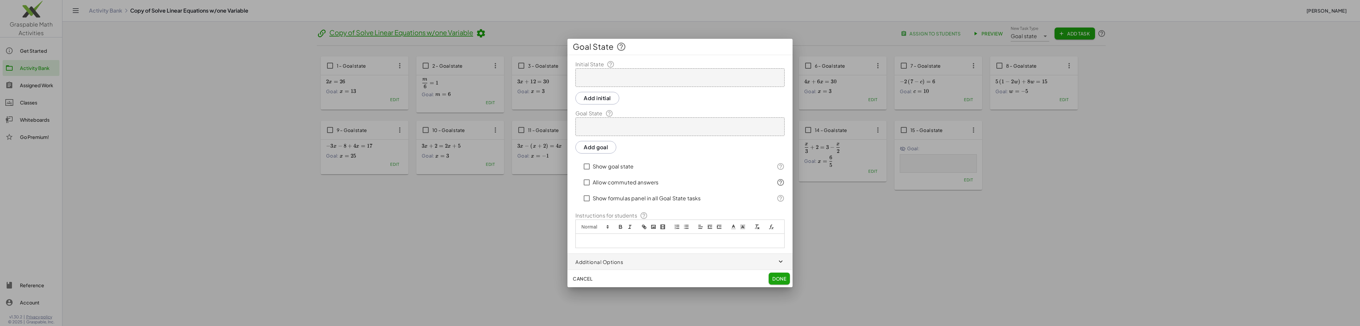
click at [534, 221] on div at bounding box center [680, 163] width 1360 height 326
click at [585, 281] on span "Cancel" at bounding box center [583, 279] width 20 height 6
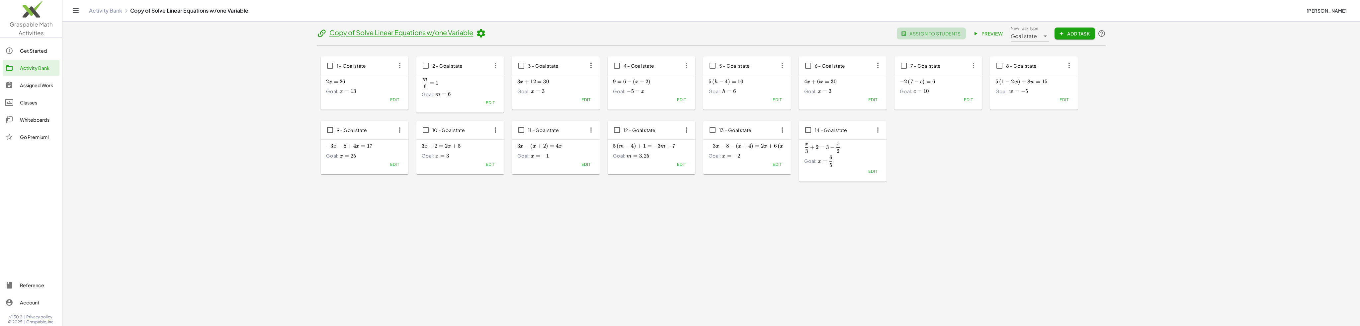
click at [938, 35] on span "assign to students" at bounding box center [931, 34] width 58 height 6
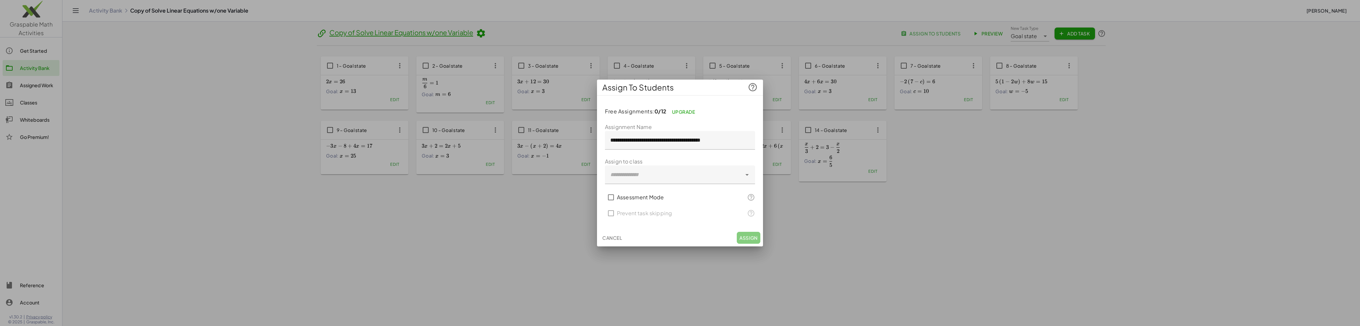
click at [644, 177] on div at bounding box center [673, 175] width 137 height 19
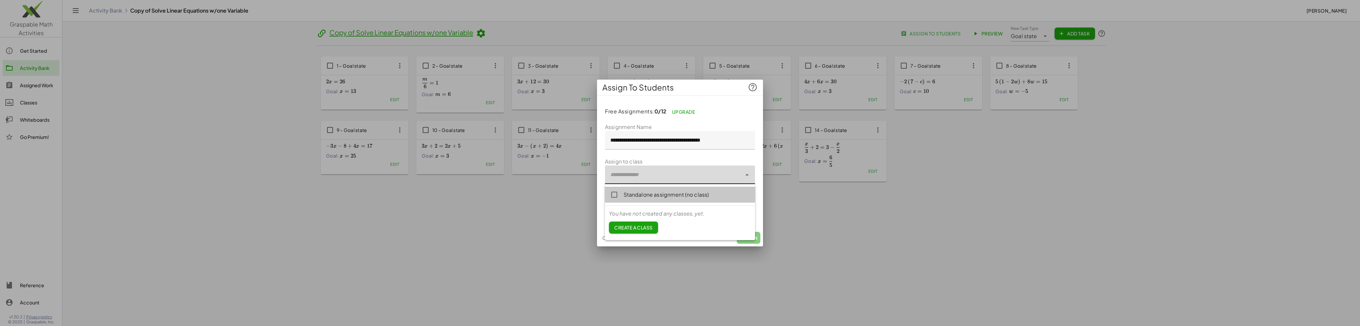
click at [649, 199] on div "Standalone assignment (no class)" at bounding box center [687, 195] width 126 height 8
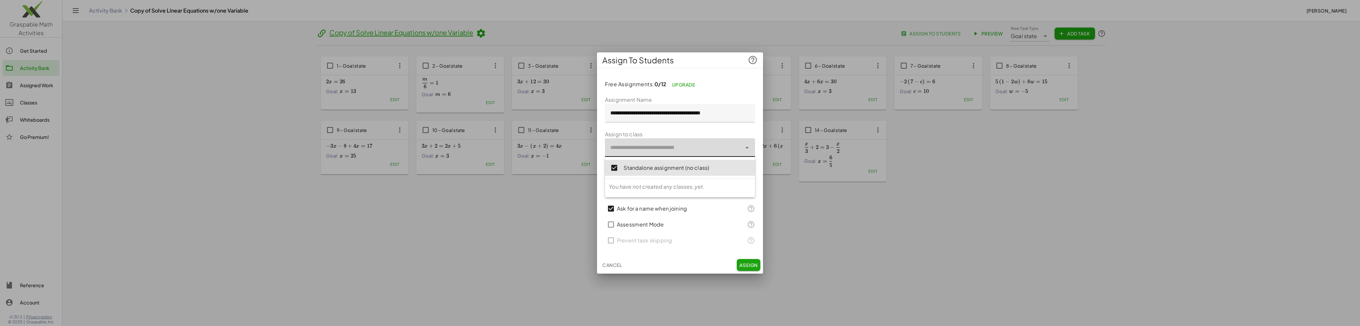
click at [662, 114] on input "**********" at bounding box center [680, 113] width 150 height 19
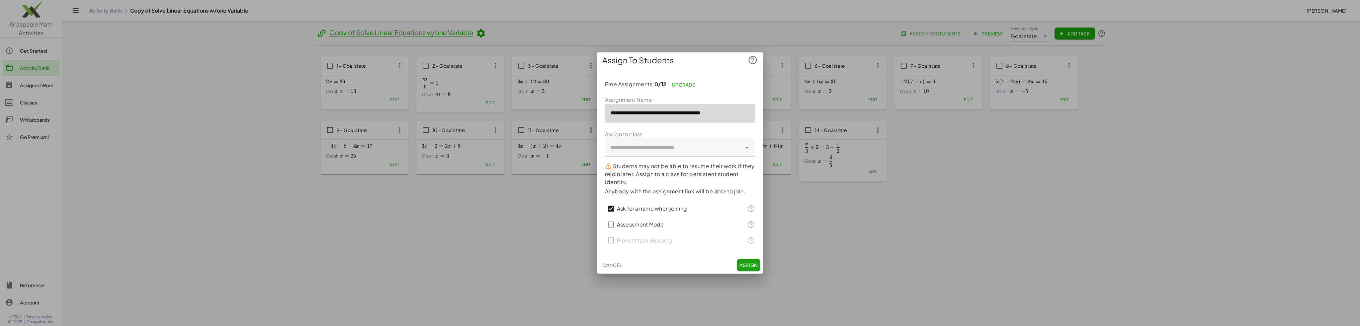
click at [661, 115] on input "**********" at bounding box center [680, 113] width 150 height 19
type input "**********"
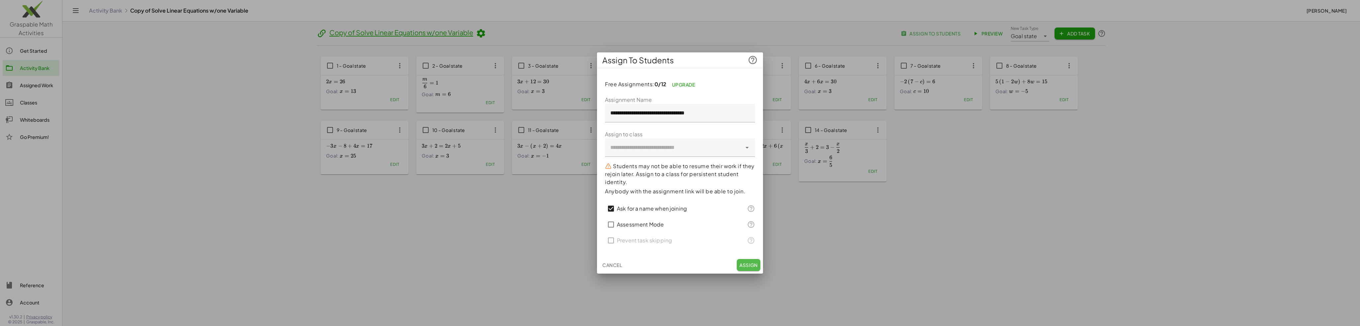
click at [744, 264] on span "Assign" at bounding box center [749, 265] width 18 height 6
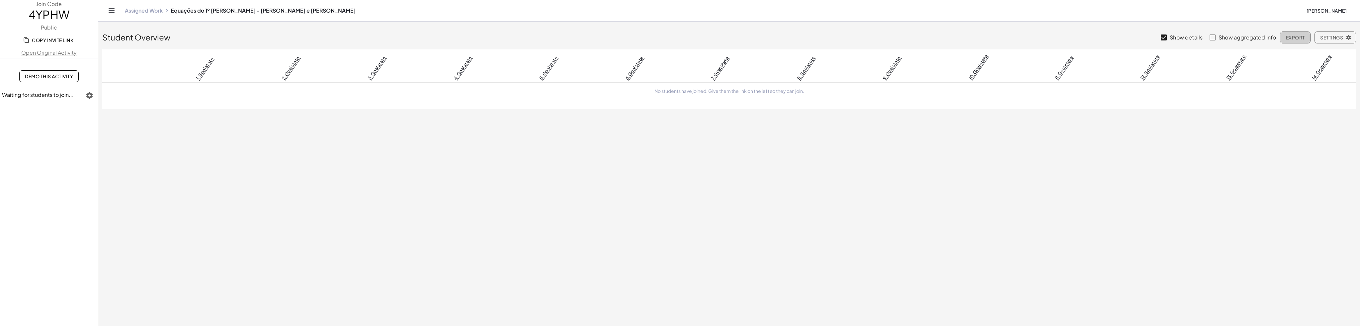
click at [1299, 40] on span "Export" at bounding box center [1295, 38] width 19 height 6
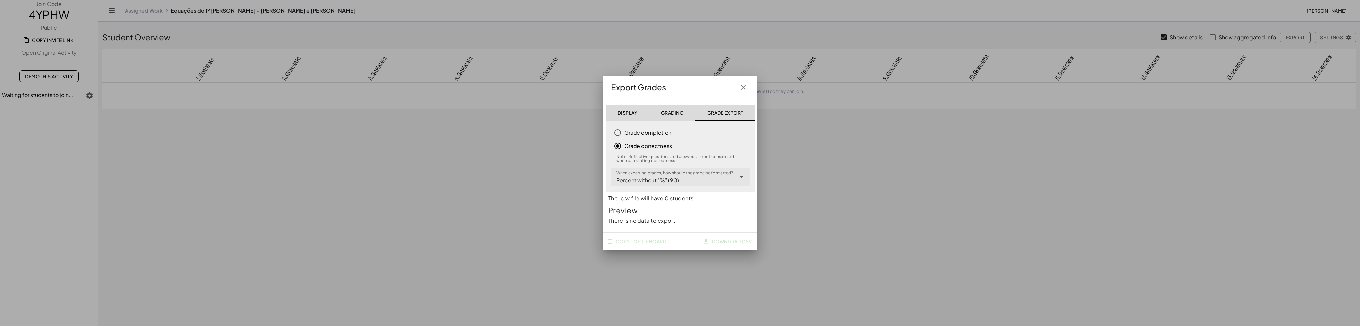
click at [745, 88] on icon "button" at bounding box center [744, 87] width 8 height 8
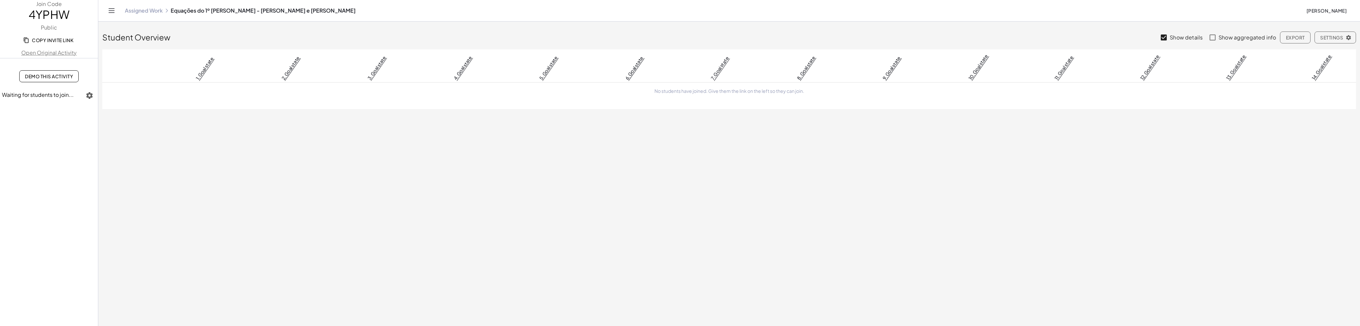
click at [204, 67] on link "1. Goal state" at bounding box center [205, 68] width 20 height 25
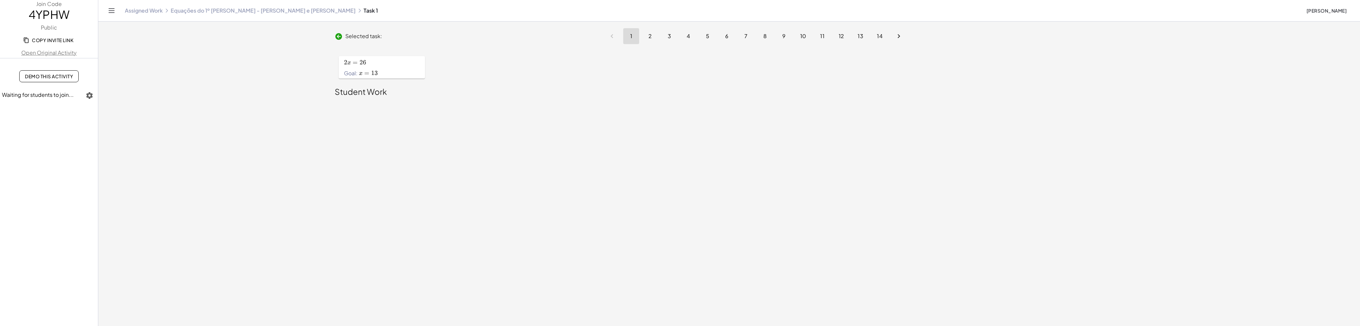
click at [246, 12] on link "Equações do 1º [PERSON_NAME] - [PERSON_NAME] e [PERSON_NAME]" at bounding box center [263, 10] width 185 height 7
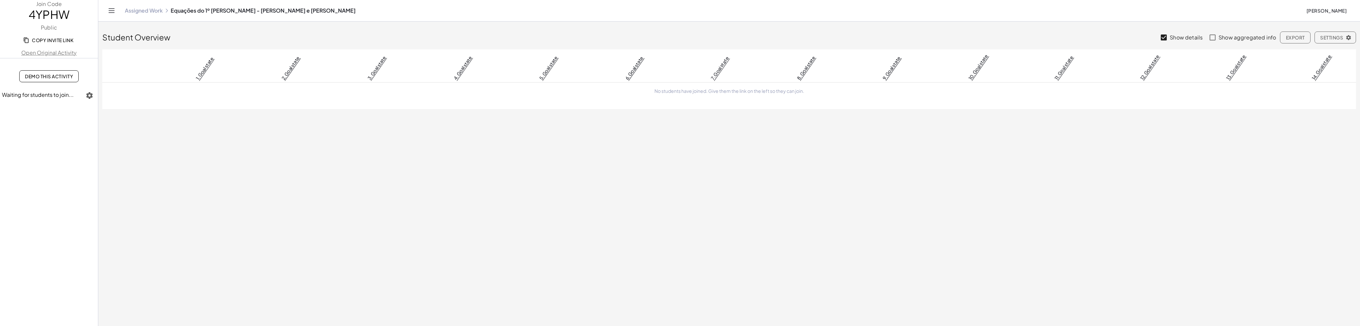
click at [1300, 36] on span "Export" at bounding box center [1295, 38] width 19 height 6
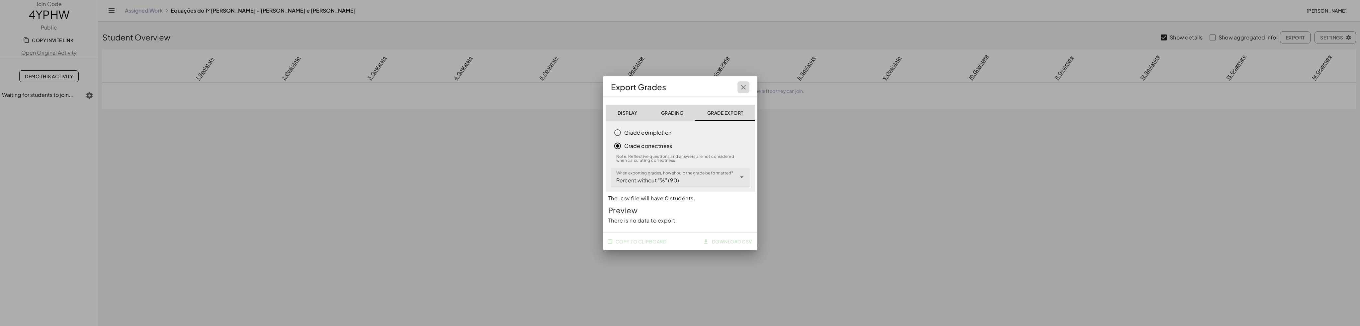
click at [747, 85] on icon "button" at bounding box center [744, 87] width 8 height 8
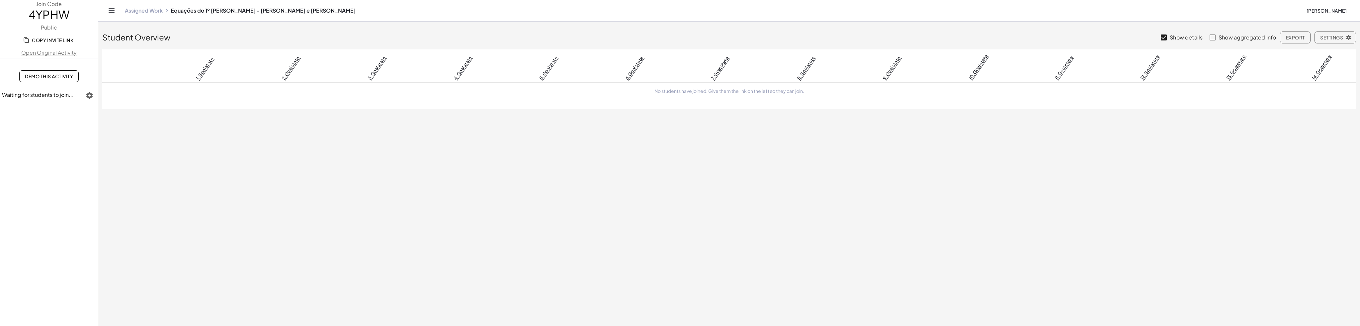
click at [73, 41] on span "Copy Invite Link" at bounding box center [49, 40] width 49 height 6
click at [92, 97] on icon "button" at bounding box center [90, 96] width 8 height 8
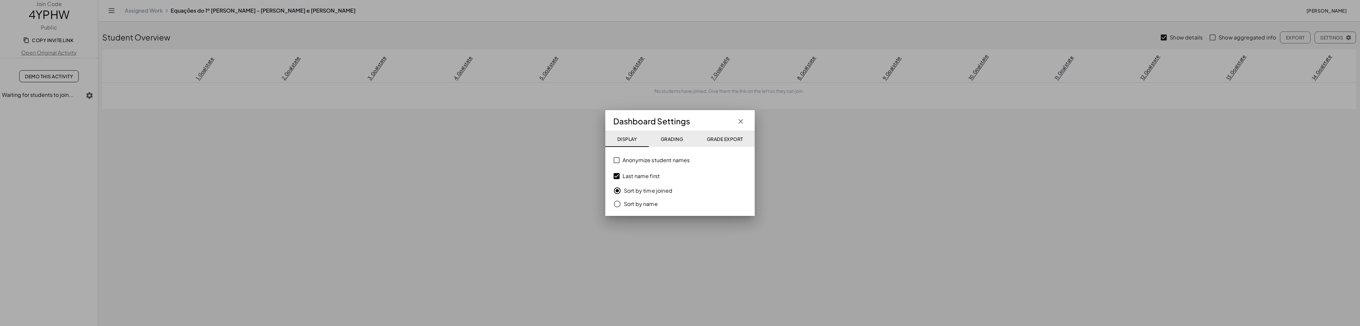
click at [665, 137] on span "Grading" at bounding box center [672, 139] width 23 height 6
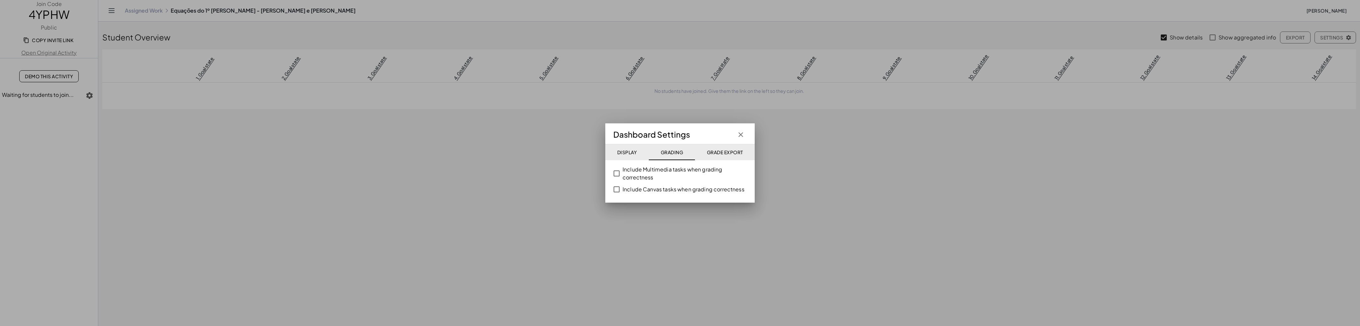
click at [737, 131] on icon "button" at bounding box center [741, 135] width 8 height 8
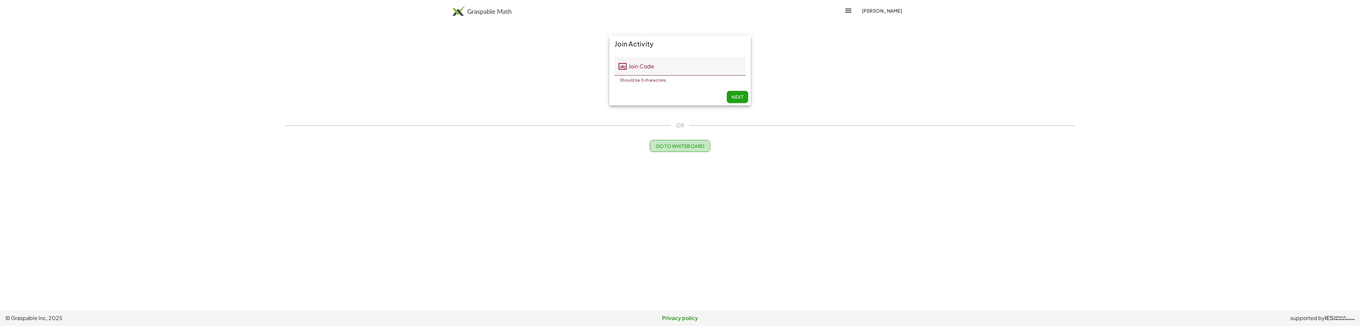
click at [681, 143] on span "Go to Whiteboard" at bounding box center [680, 146] width 49 height 6
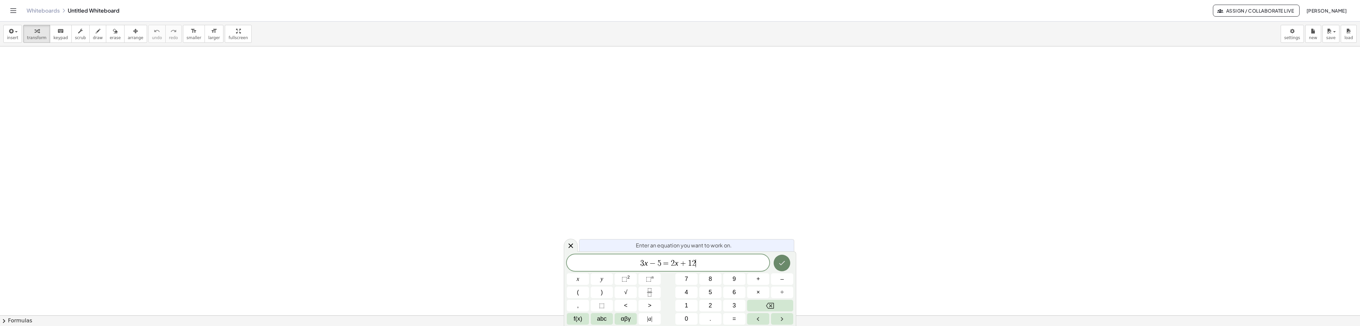
click at [781, 261] on icon "Done" at bounding box center [782, 263] width 8 height 8
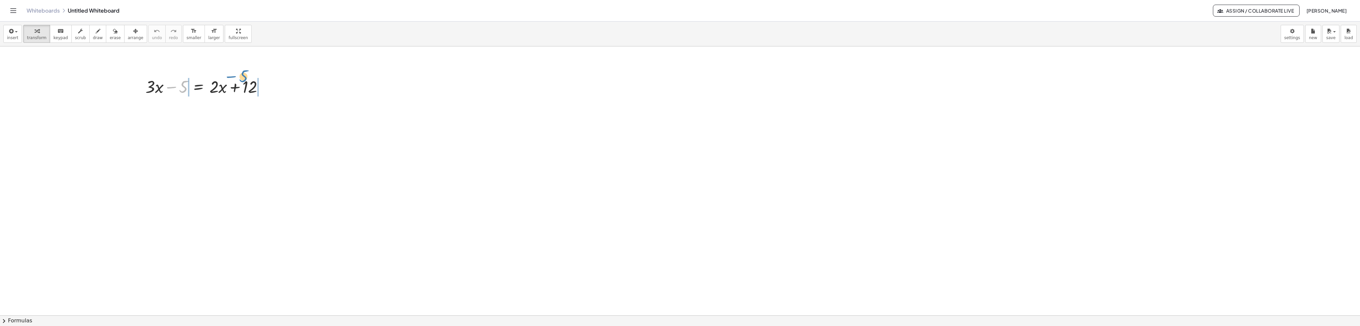
drag, startPoint x: 185, startPoint y: 85, endPoint x: 243, endPoint y: 75, distance: 59.2
click at [243, 75] on div at bounding box center [207, 86] width 130 height 23
drag, startPoint x: 159, startPoint y: 111, endPoint x: 183, endPoint y: 112, distance: 23.3
drag, startPoint x: 255, startPoint y: 134, endPoint x: 277, endPoint y: 136, distance: 22.3
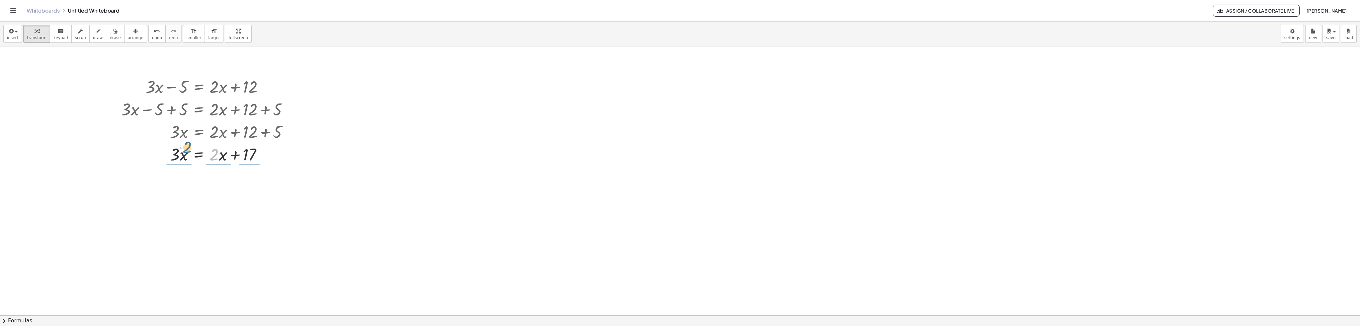
drag, startPoint x: 215, startPoint y: 154, endPoint x: 188, endPoint y: 147, distance: 27.5
click at [188, 147] on div at bounding box center [207, 154] width 179 height 23
drag, startPoint x: 219, startPoint y: 154, endPoint x: 194, endPoint y: 144, distance: 26.3
click at [194, 144] on div at bounding box center [206, 154] width 175 height 23
drag, startPoint x: 221, startPoint y: 176, endPoint x: 190, endPoint y: 176, distance: 30.2
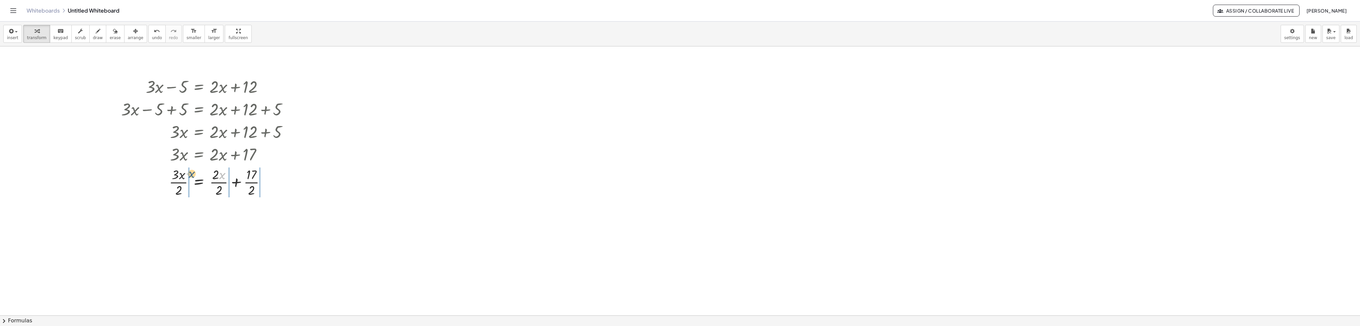
click at [190, 176] on div at bounding box center [207, 181] width 179 height 33
drag, startPoint x: 231, startPoint y: 175, endPoint x: 165, endPoint y: 171, distance: 66.2
click at [165, 171] on div at bounding box center [212, 181] width 188 height 33
drag, startPoint x: 219, startPoint y: 180, endPoint x: 139, endPoint y: 171, distance: 79.6
click at [139, 171] on div at bounding box center [220, 181] width 205 height 33
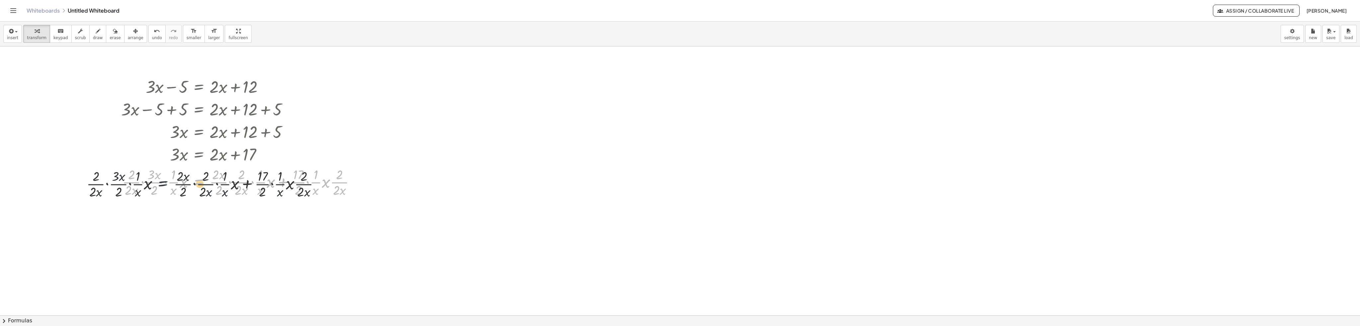
drag, startPoint x: 209, startPoint y: 178, endPoint x: 148, endPoint y: 180, distance: 61.2
click at [148, 180] on div at bounding box center [241, 181] width 246 height 33
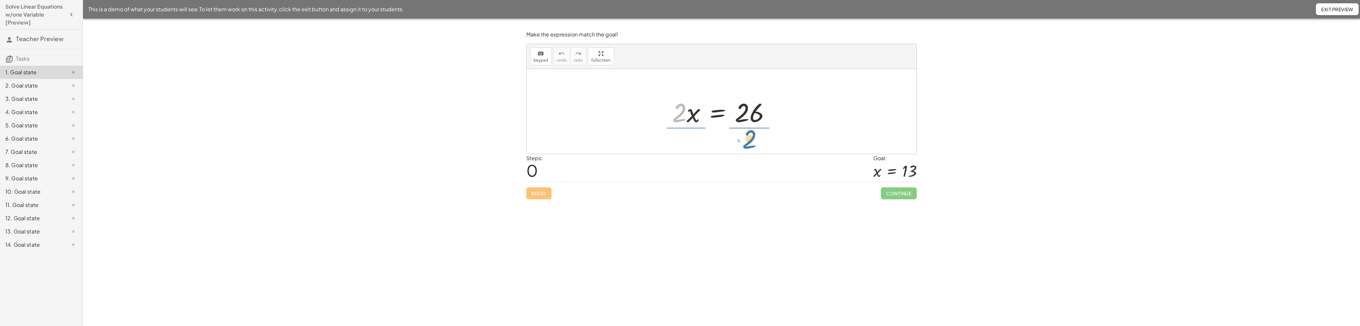
drag, startPoint x: 678, startPoint y: 115, endPoint x: 750, endPoint y: 140, distance: 76.3
drag, startPoint x: 751, startPoint y: 100, endPoint x: 752, endPoint y: 133, distance: 32.2
drag, startPoint x: 682, startPoint y: 102, endPoint x: 691, endPoint y: 129, distance: 28.2
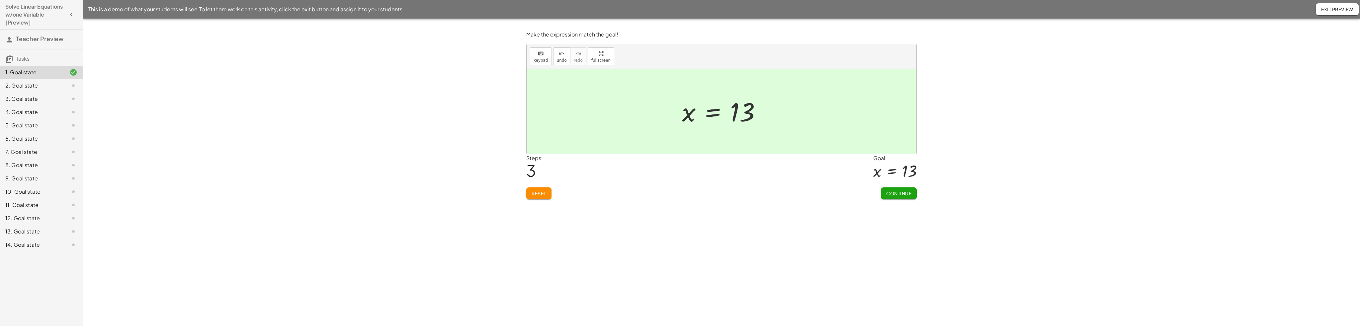
click at [903, 191] on span "Continue" at bounding box center [898, 194] width 25 height 6
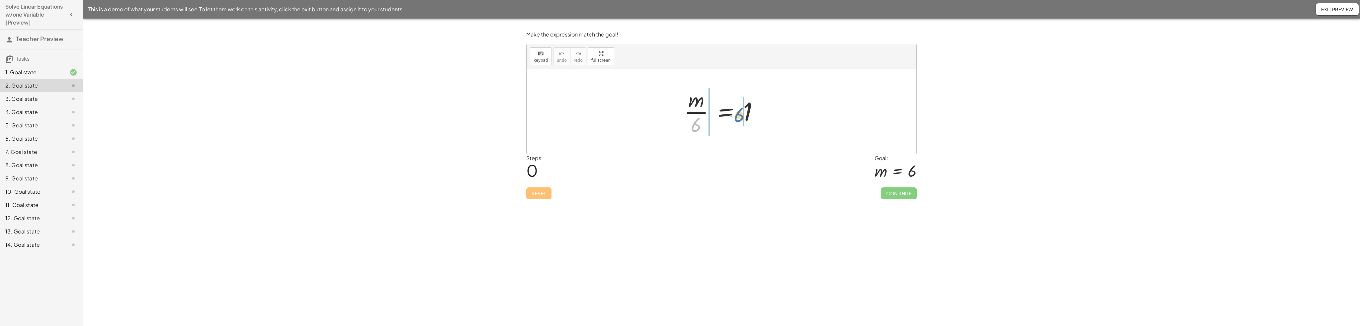
drag, startPoint x: 697, startPoint y: 126, endPoint x: 741, endPoint y: 116, distance: 44.3
click at [741, 116] on div at bounding box center [724, 111] width 86 height 51
drag, startPoint x: 684, startPoint y: 127, endPoint x: 711, endPoint y: 119, distance: 27.6
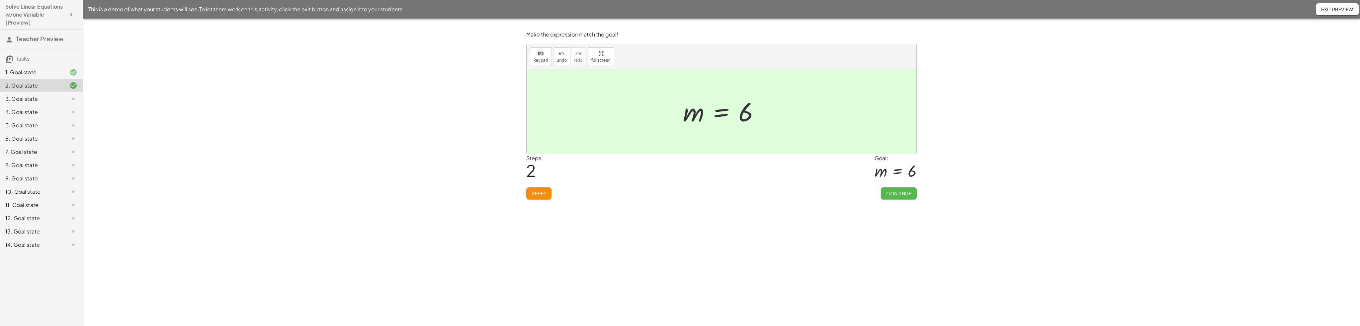
click at [899, 191] on span "Continue" at bounding box center [898, 194] width 25 height 6
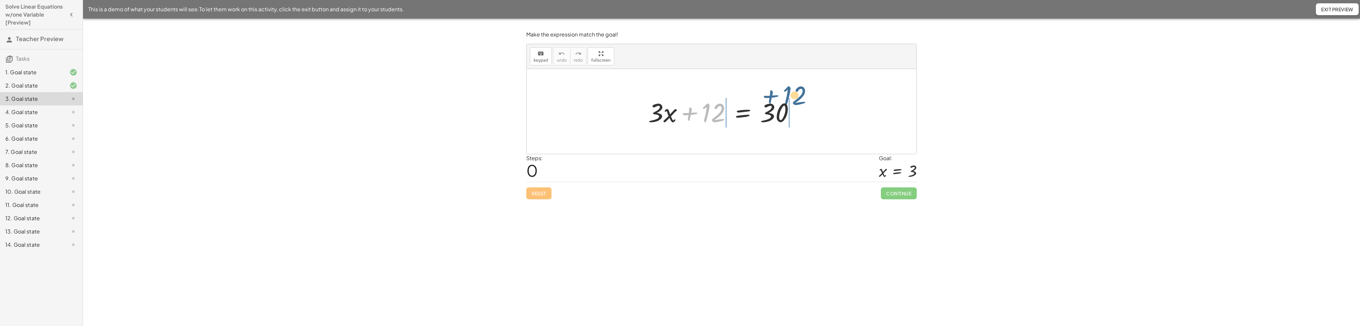
drag, startPoint x: 713, startPoint y: 117, endPoint x: 794, endPoint y: 100, distance: 83.4
click at [794, 100] on div at bounding box center [724, 112] width 159 height 34
click at [1325, 12] on span "Exit Preview" at bounding box center [1338, 9] width 32 height 6
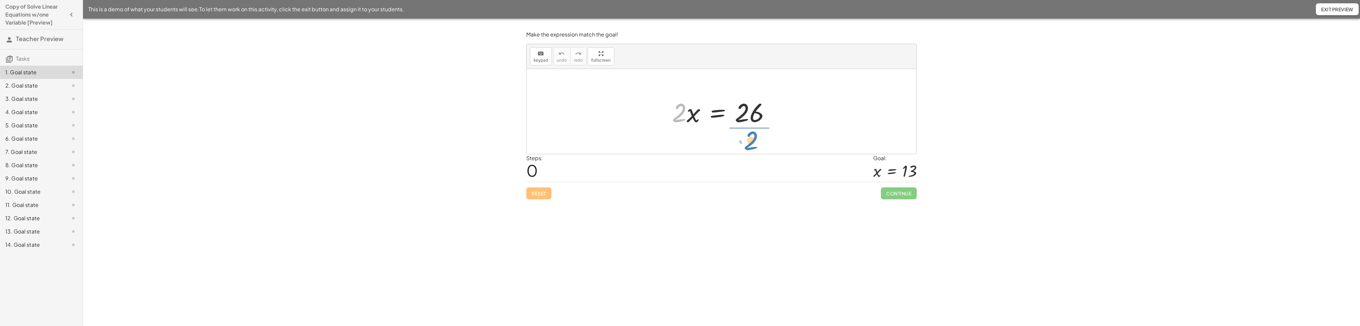
drag, startPoint x: 679, startPoint y: 113, endPoint x: 751, endPoint y: 140, distance: 77.0
drag, startPoint x: 741, startPoint y: 97, endPoint x: 744, endPoint y: 123, distance: 26.0
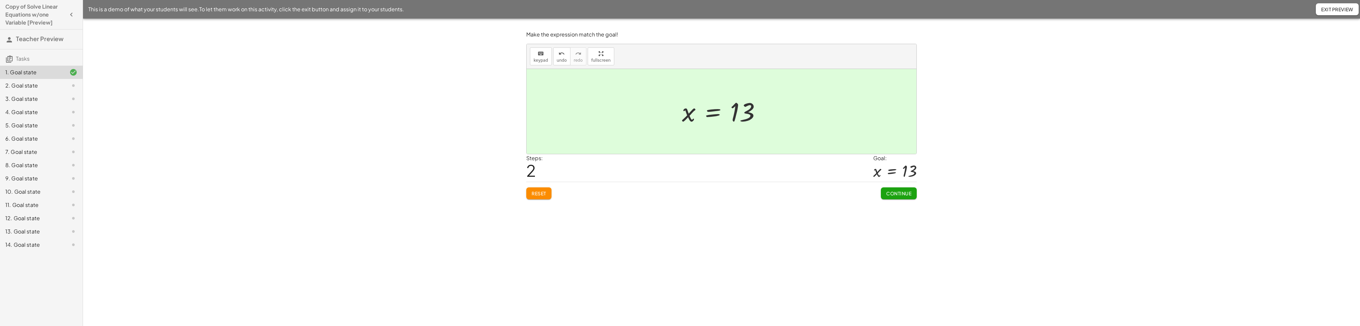
click at [890, 192] on span "Continue" at bounding box center [898, 194] width 25 height 6
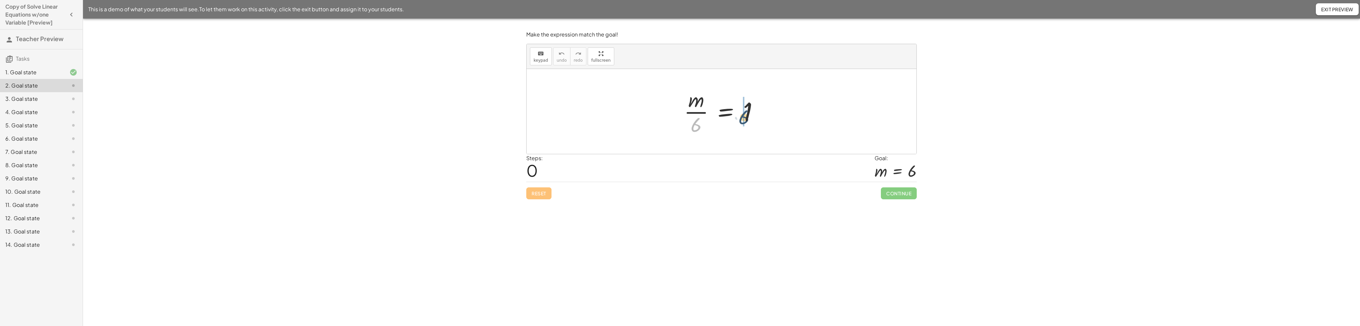
drag, startPoint x: 696, startPoint y: 126, endPoint x: 744, endPoint y: 118, distance: 48.8
click at [744, 118] on div at bounding box center [724, 111] width 86 height 51
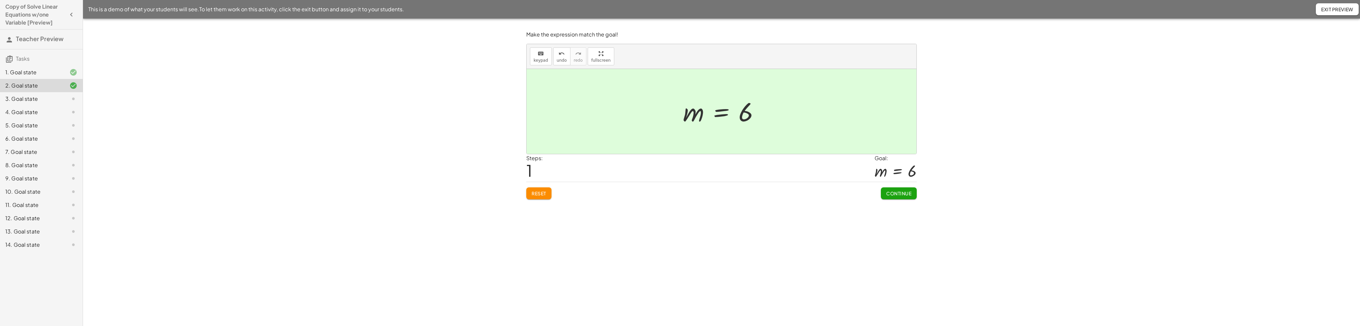
click at [890, 191] on span "Continue" at bounding box center [898, 194] width 25 height 6
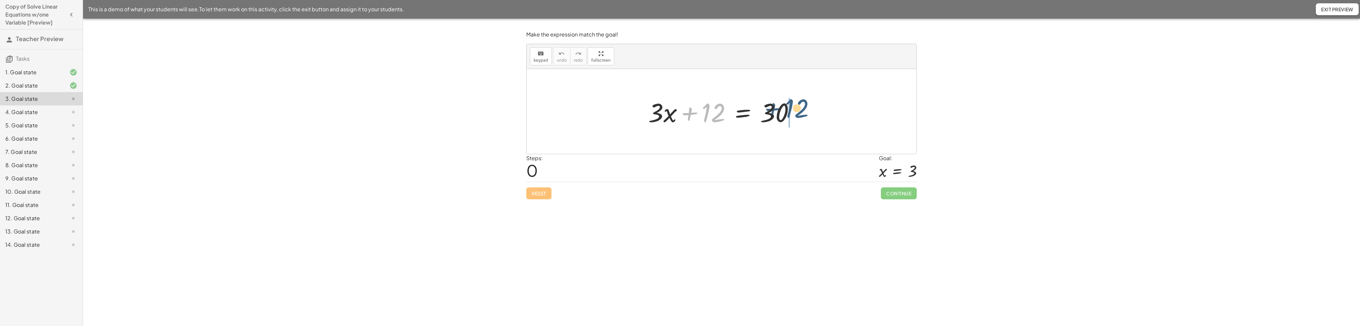
drag, startPoint x: 716, startPoint y: 109, endPoint x: 800, endPoint y: 105, distance: 83.8
click at [800, 105] on div at bounding box center [724, 112] width 159 height 34
drag, startPoint x: 729, startPoint y: 112, endPoint x: 766, endPoint y: 113, distance: 36.6
drag, startPoint x: 684, startPoint y: 115, endPoint x: 765, endPoint y: 139, distance: 84.2
click at [890, 190] on span "Continue" at bounding box center [899, 194] width 36 height 12
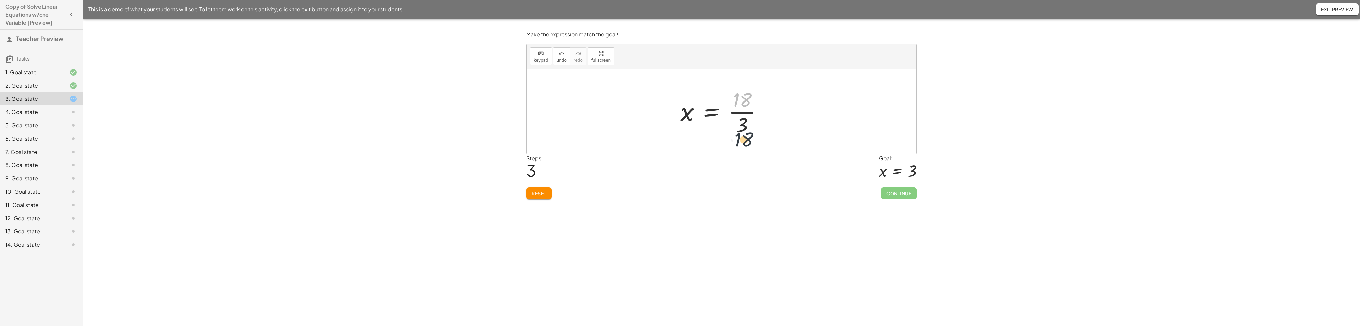
drag, startPoint x: 744, startPoint y: 106, endPoint x: 746, endPoint y: 146, distance: 40.2
click at [746, 146] on div "+ · 3 · x + 12 = 30 · 3 · x = + 30 − 12 · 3 · x = 18 · 18 · 3 x = 18 ·" at bounding box center [722, 111] width 390 height 85
drag, startPoint x: 744, startPoint y: 103, endPoint x: 744, endPoint y: 122, distance: 18.9
click at [1339, 12] on span "Exit Preview" at bounding box center [1338, 9] width 32 height 6
